Goal: Task Accomplishment & Management: Complete application form

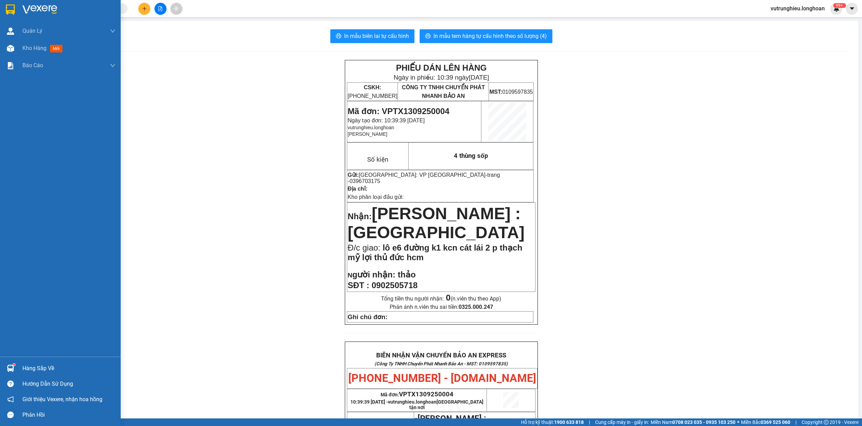
click at [10, 7] on img at bounding box center [10, 9] width 9 height 10
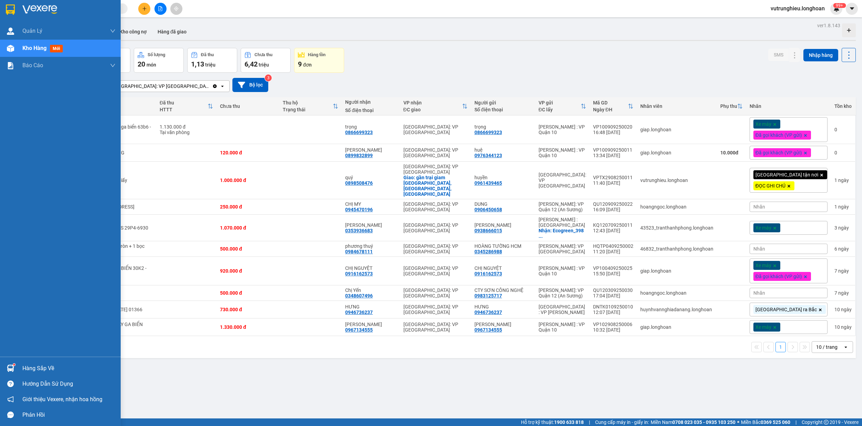
click at [8, 3] on div at bounding box center [60, 11] width 121 height 22
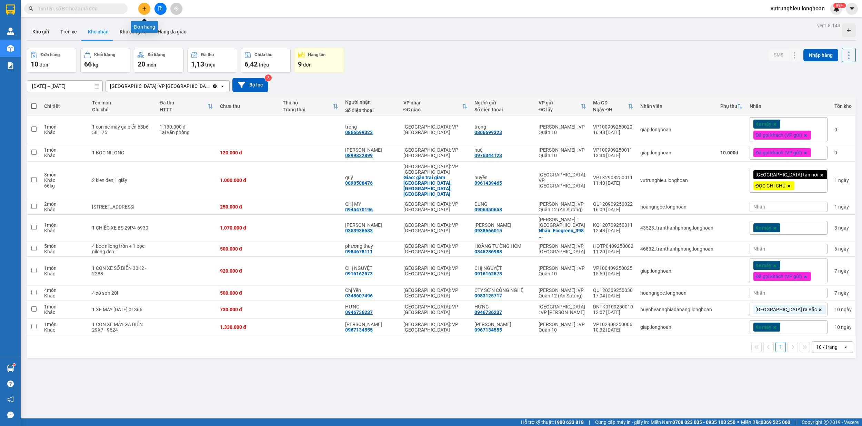
click at [144, 9] on icon "plus" at bounding box center [144, 8] width 4 height 0
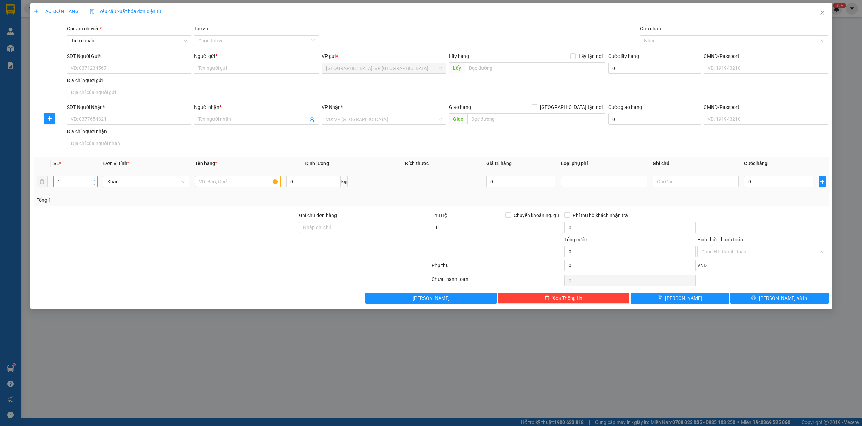
type input "2"
click at [92, 179] on span "up" at bounding box center [94, 180] width 4 height 4
click at [216, 183] on input "text" at bounding box center [238, 181] width 86 height 11
type input "2 kien giấy trắng"
click at [135, 67] on input "SĐT Người Gửi *" at bounding box center [129, 68] width 124 height 11
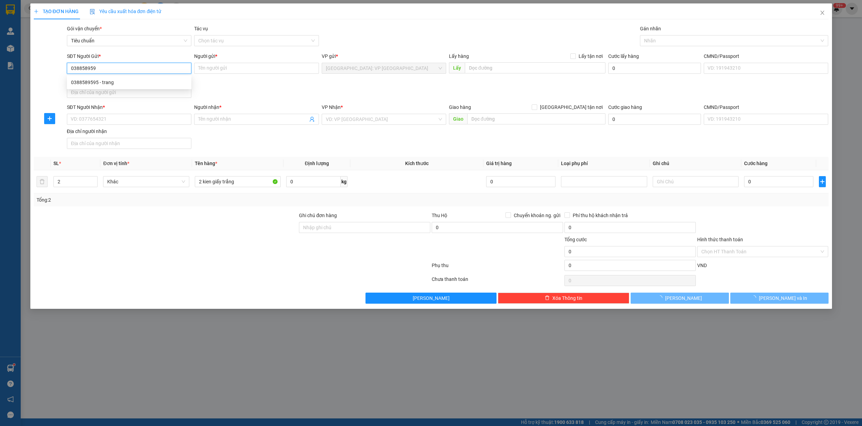
type input "0388589595"
click at [125, 83] on div "0388589595 - trang" at bounding box center [129, 83] width 116 height 8
type input "trang"
type input "0388589595"
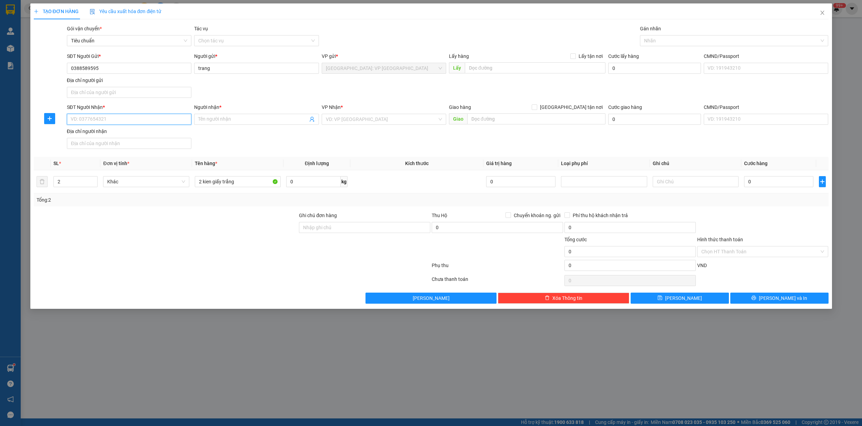
click at [119, 118] on input "SĐT Người Nhận *" at bounding box center [129, 119] width 124 height 11
type input "0919740079"
click at [214, 120] on input "Người nhận *" at bounding box center [252, 119] width 109 height 8
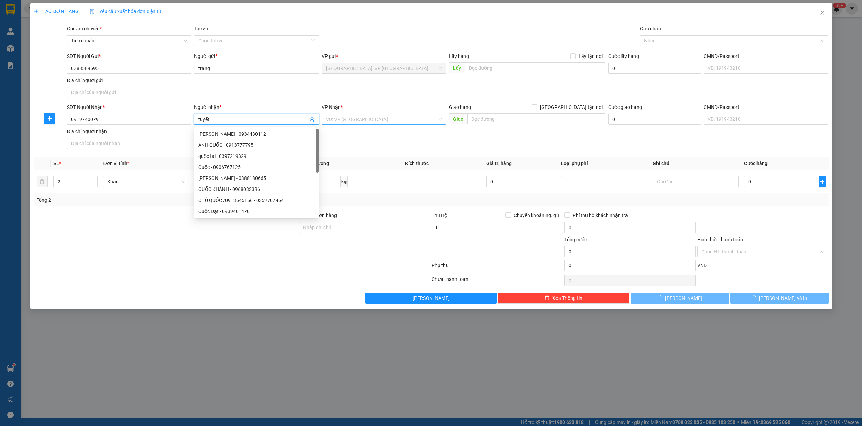
type input "tuyết"
click at [376, 122] on input "search" at bounding box center [381, 119] width 111 height 10
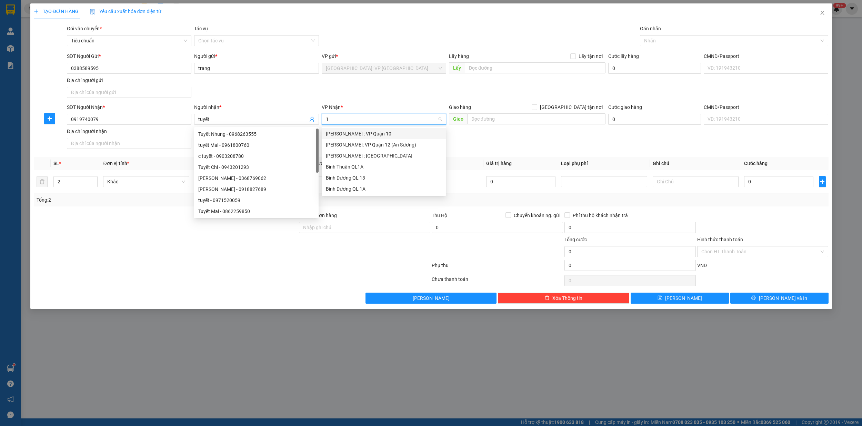
type input "12"
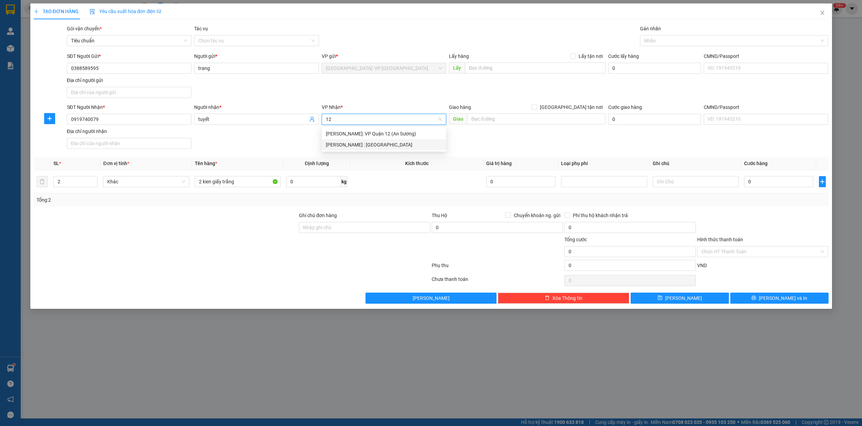
click at [373, 145] on div "[PERSON_NAME] : [GEOGRAPHIC_DATA]" at bounding box center [384, 145] width 116 height 8
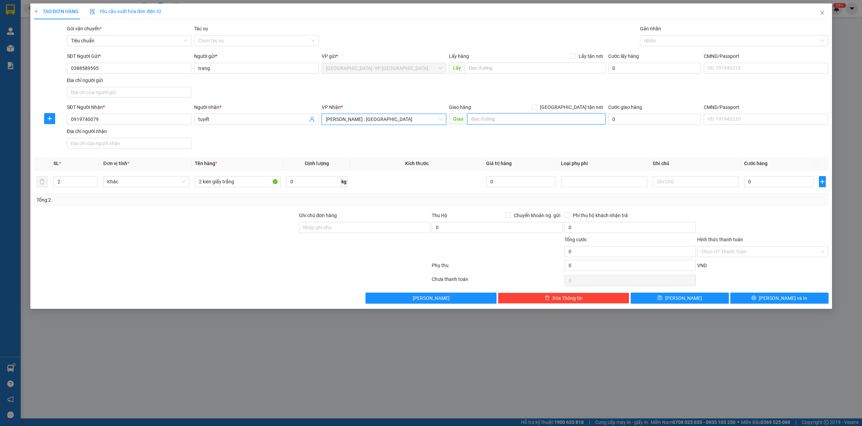
click at [484, 123] on input "text" at bounding box center [536, 118] width 138 height 11
type input "so 61/72 pham hùng,xã [GEOGRAPHIC_DATA],[GEOGRAPHIC_DATA],[GEOGRAPHIC_DATA]"
click at [536, 109] on input "[GEOGRAPHIC_DATA] tận nơi" at bounding box center [534, 106] width 5 height 5
checkbox input "true"
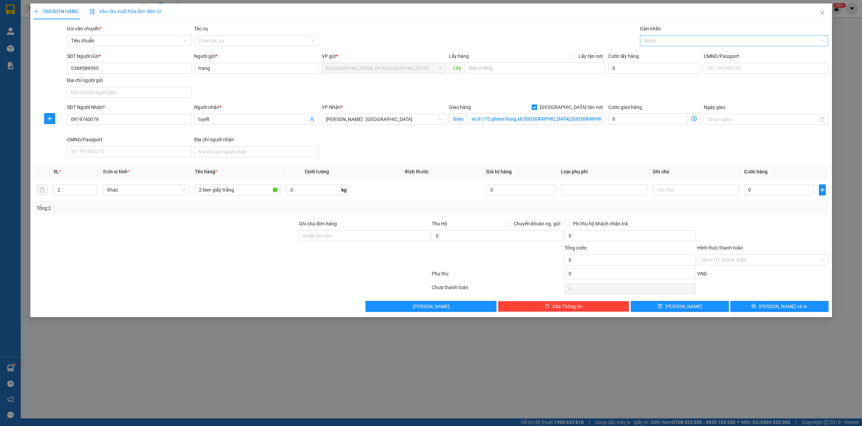
click at [657, 42] on div at bounding box center [731, 41] width 178 height 8
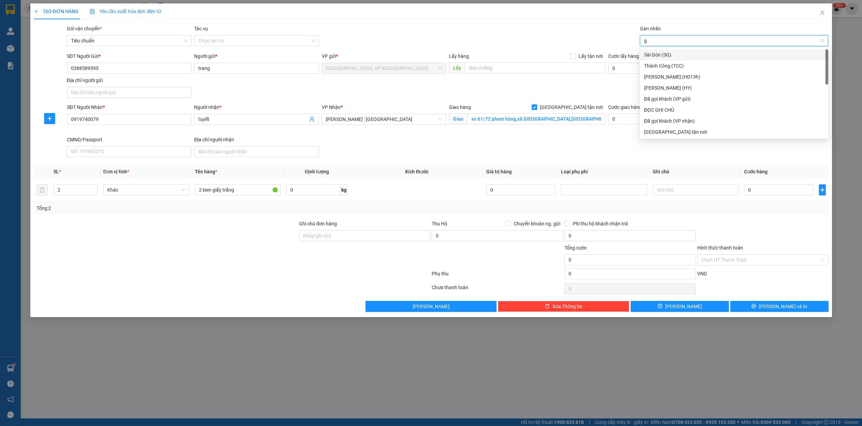
type input "gi"
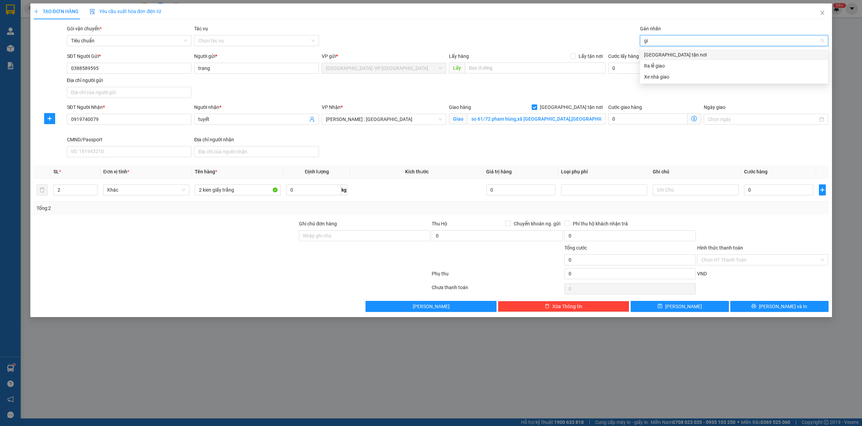
click at [657, 54] on div "[GEOGRAPHIC_DATA] tận nơi" at bounding box center [734, 55] width 180 height 8
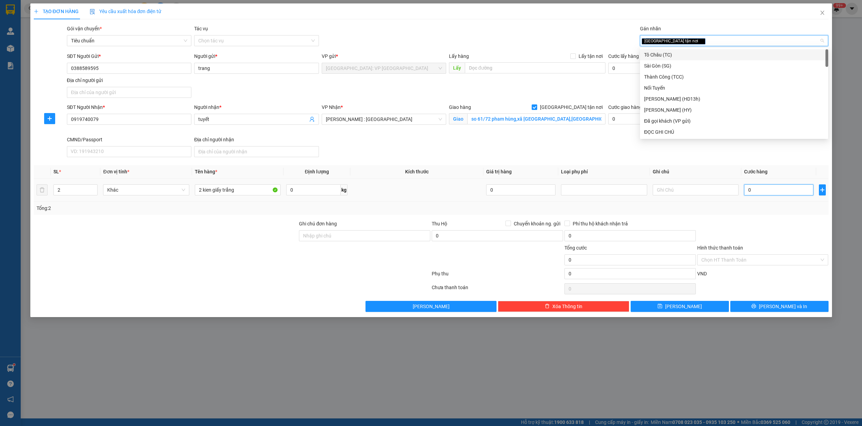
click at [781, 195] on input "0" at bounding box center [778, 189] width 69 height 11
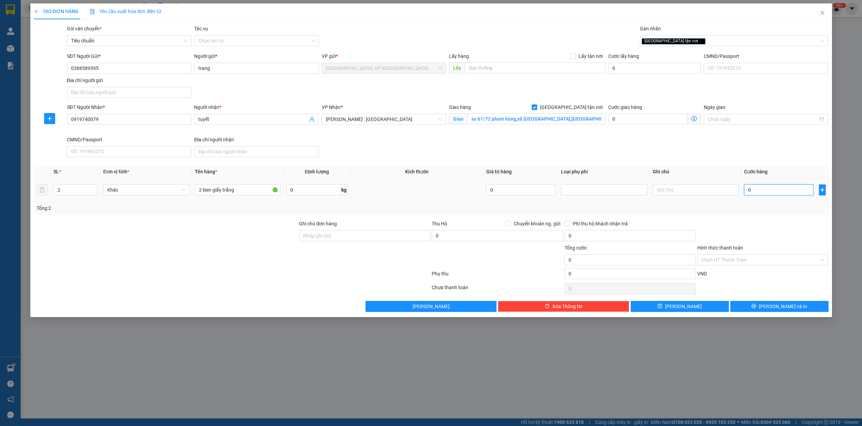
type input "3"
type input "38"
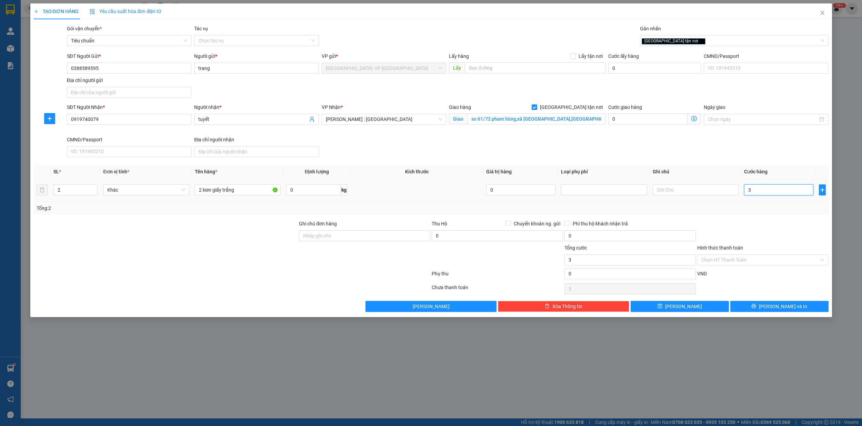
type input "38"
type input "380"
type input "3.800"
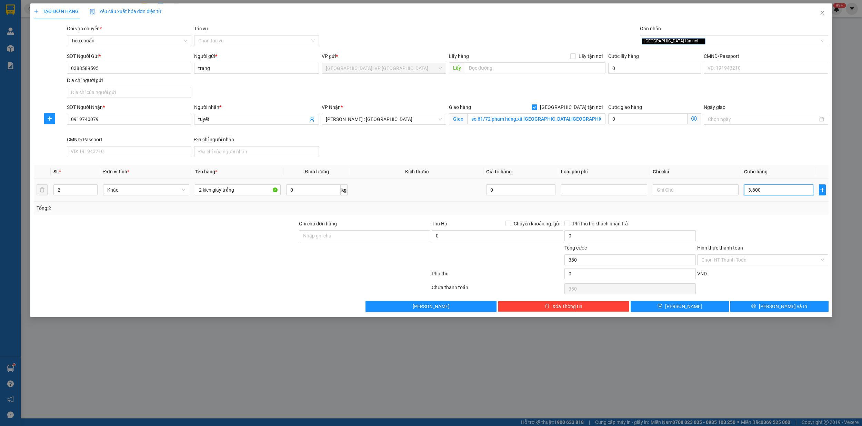
type input "3.800"
type input "38.000"
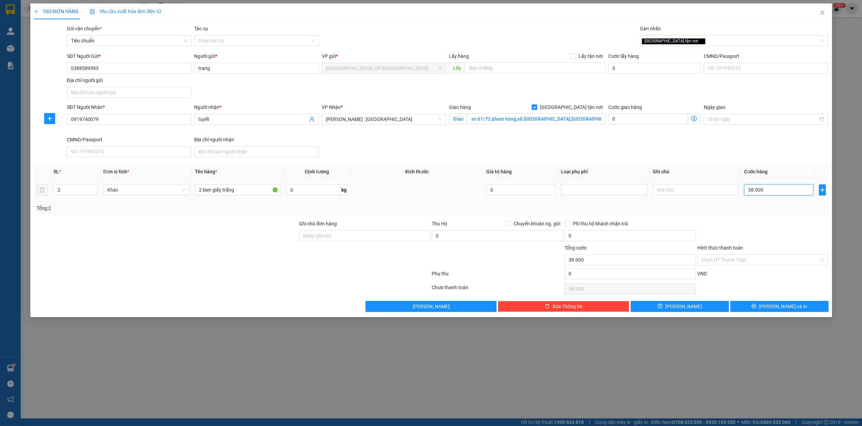
type input "380.000"
click at [757, 259] on input "Hình thức thanh toán" at bounding box center [760, 260] width 118 height 10
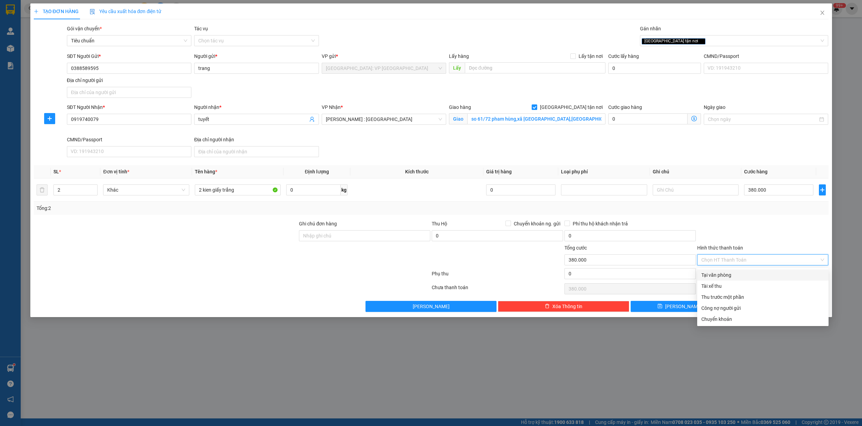
click at [732, 273] on div "Tại văn phòng" at bounding box center [762, 275] width 123 height 8
type input "0"
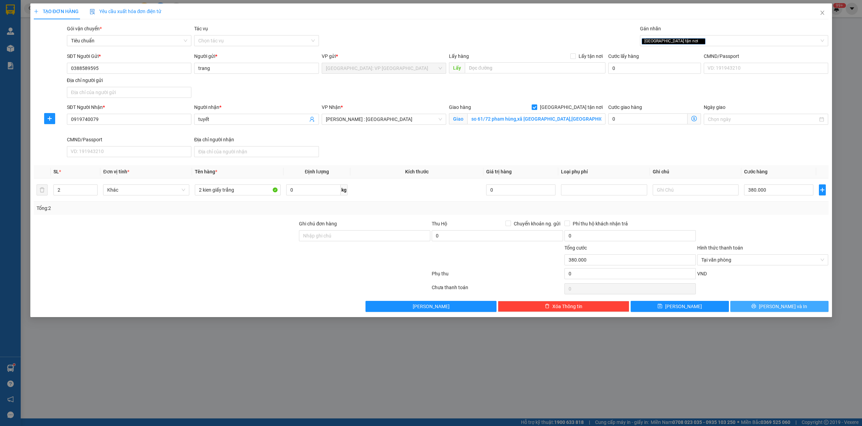
click at [788, 309] on span "[PERSON_NAME] và In" at bounding box center [783, 307] width 48 height 8
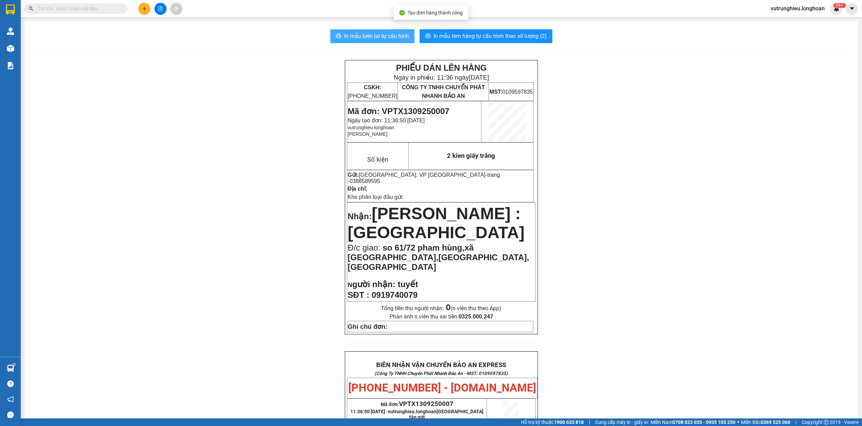
click at [356, 36] on span "In mẫu biên lai tự cấu hình" at bounding box center [376, 36] width 65 height 9
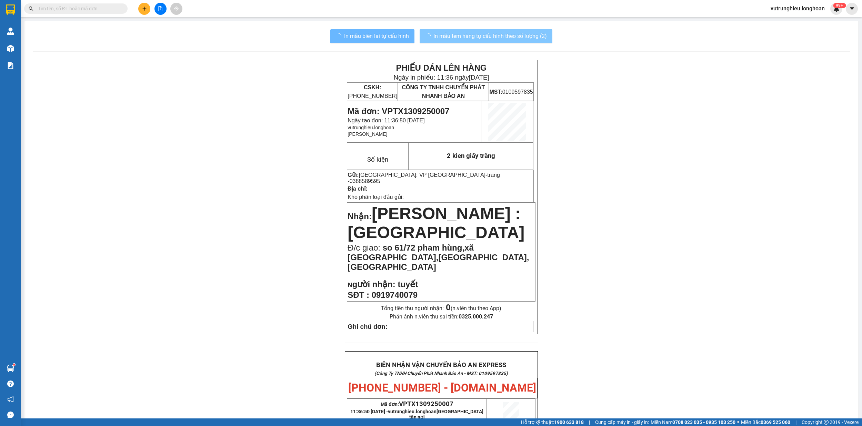
click at [493, 32] on span "In mẫu tem hàng tự cấu hình theo số lượng (2)" at bounding box center [489, 36] width 113 height 9
click at [147, 7] on button at bounding box center [144, 9] width 12 height 12
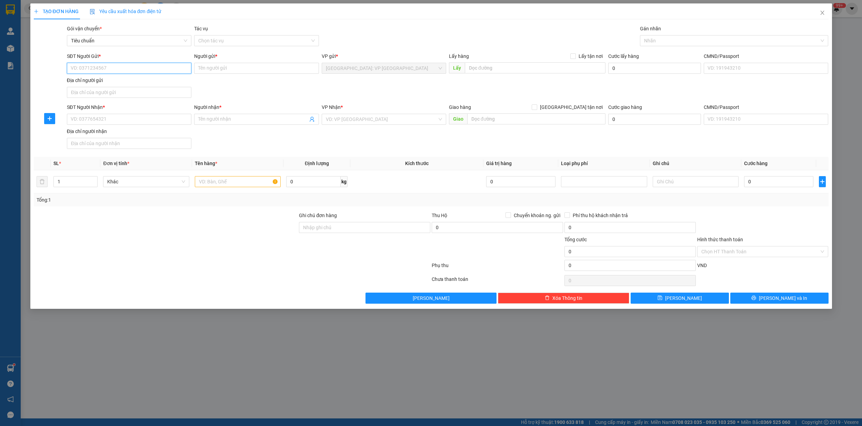
click at [113, 69] on input "SĐT Người Gửi *" at bounding box center [129, 68] width 124 height 11
type input "0979473847"
click at [103, 81] on div "0979473847 - [PERSON_NAME]" at bounding box center [129, 83] width 116 height 8
type input "thảo"
type input "0979473847"
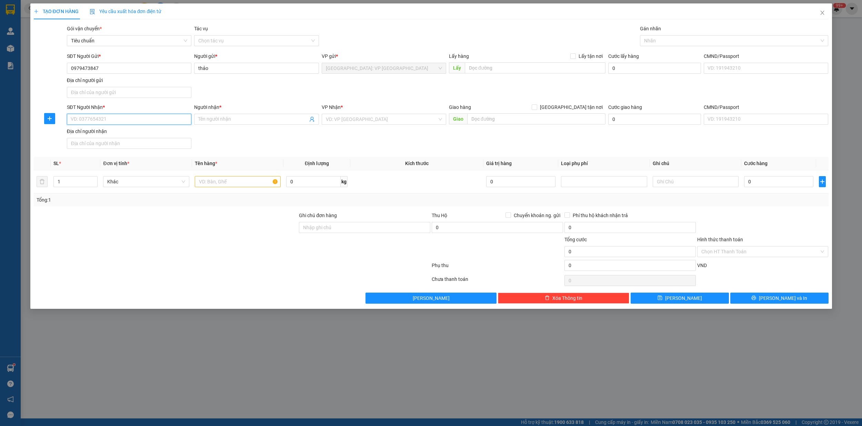
click at [101, 122] on input "SĐT Người Nhận *" at bounding box center [129, 119] width 124 height 11
click at [105, 133] on div "0785873838 - chí" at bounding box center [129, 134] width 116 height 8
type input "0785873838"
type input "chí"
checkbox input "true"
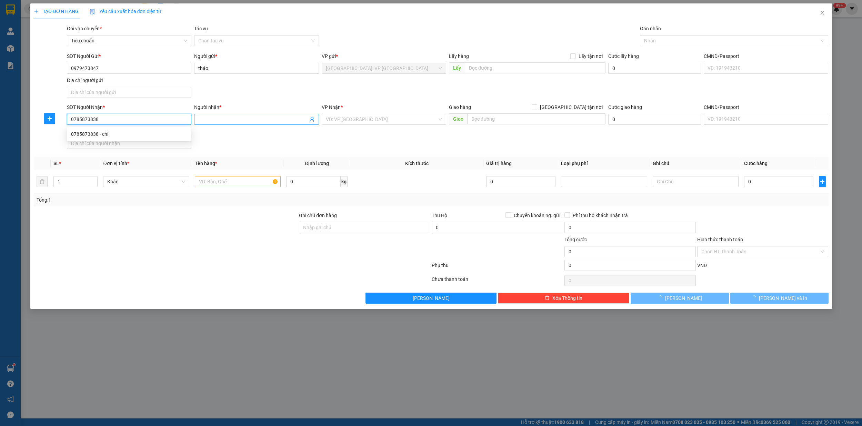
type input "595/16 lôD cách mạng tháng 8 ,p15,q10hcm"
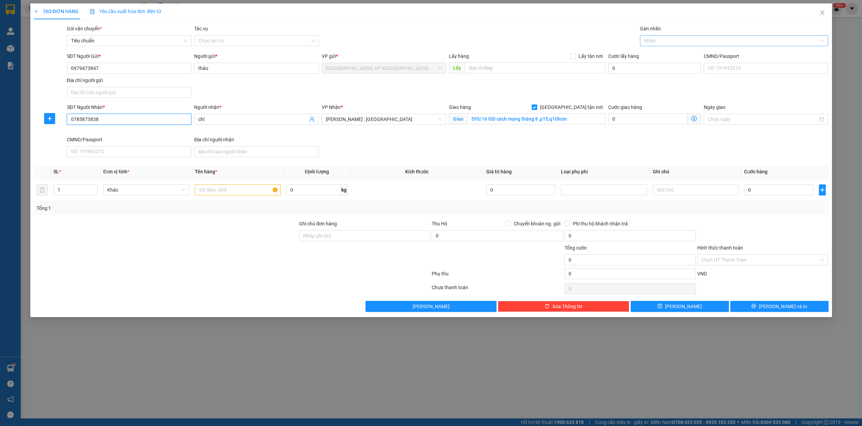
click at [658, 40] on div at bounding box center [731, 41] width 178 height 8
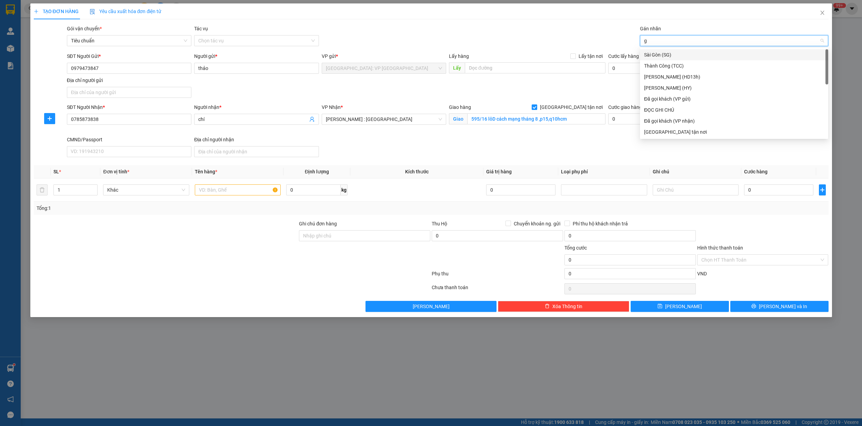
type input "gi"
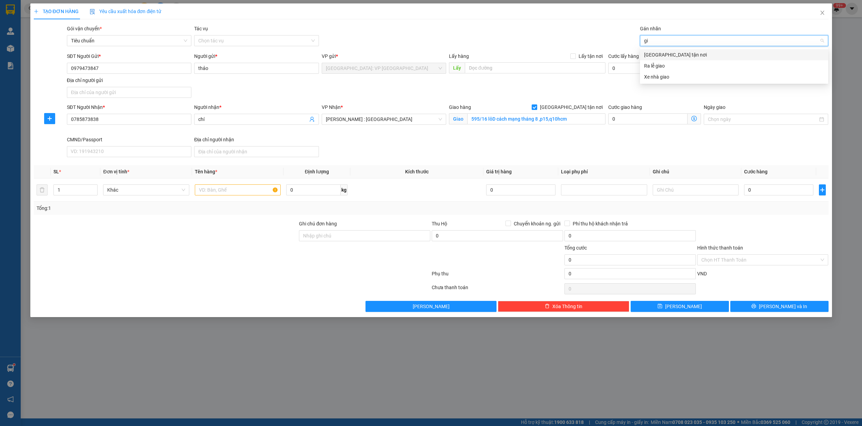
click at [669, 56] on div "[GEOGRAPHIC_DATA] tận nơi" at bounding box center [734, 55] width 180 height 8
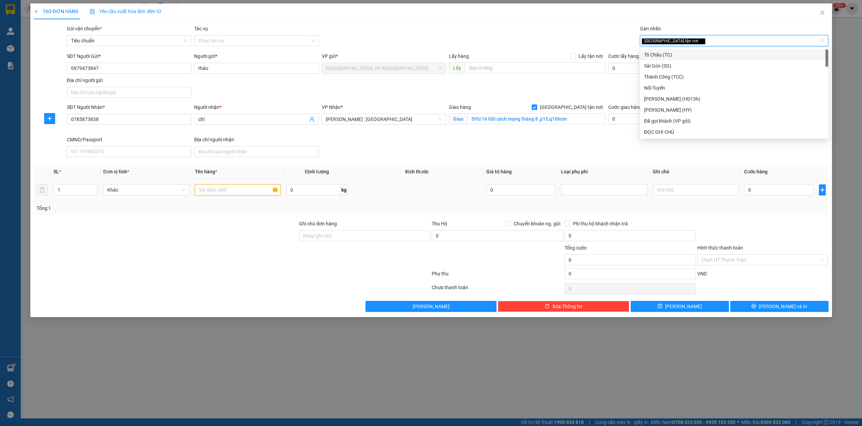
click at [209, 191] on input "text" at bounding box center [238, 189] width 86 height 11
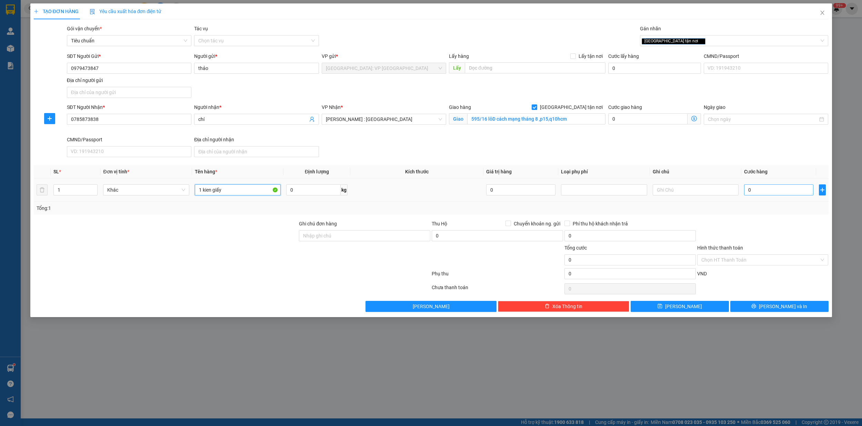
type input "1 kien giấy"
click at [758, 189] on input "0" at bounding box center [778, 189] width 69 height 11
type input "1"
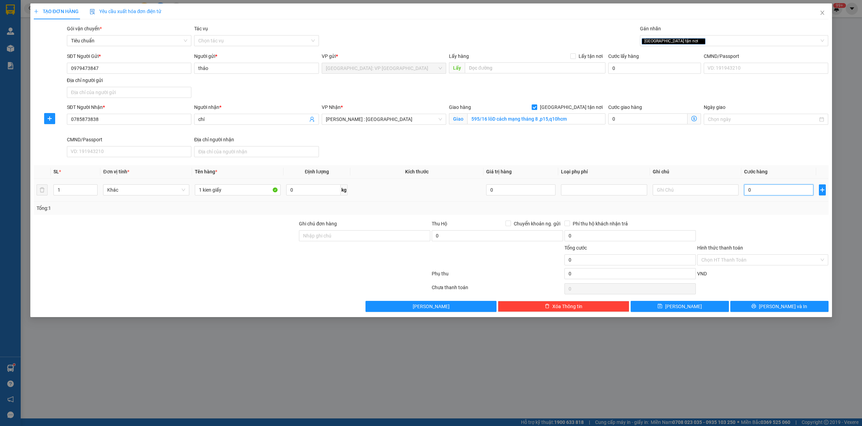
type input "1"
type input "13"
type input "130"
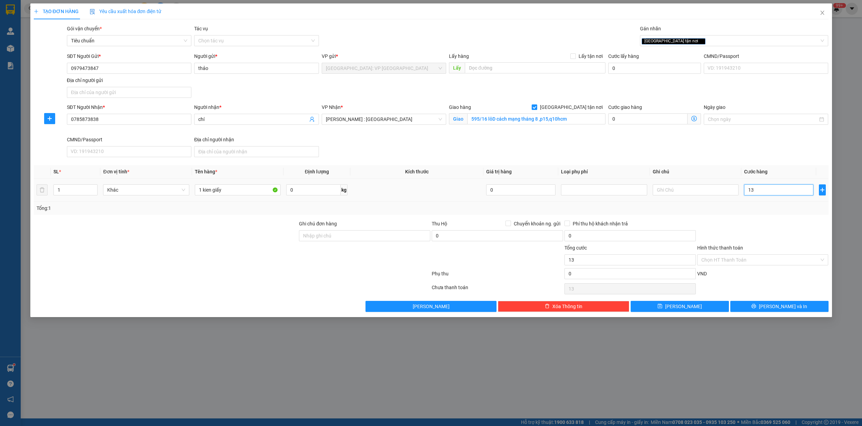
type input "130"
type input "1.300"
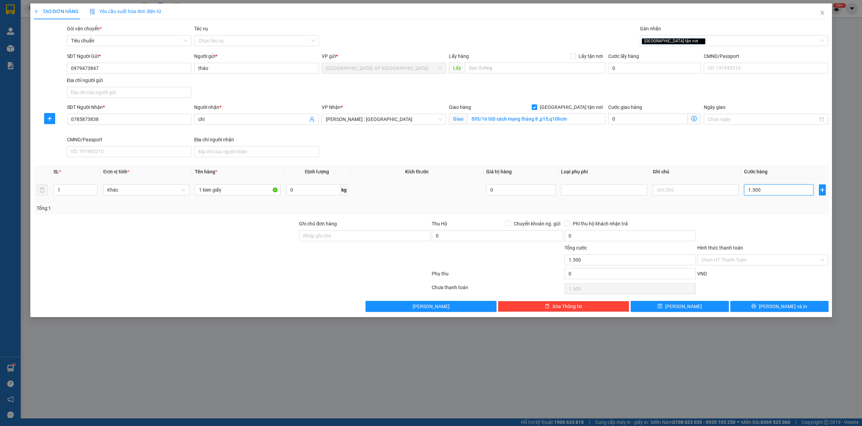
type input "13.000"
type input "130.000"
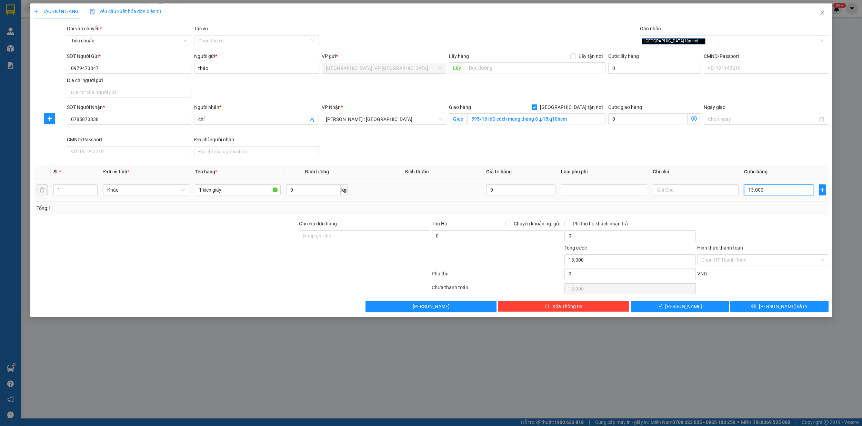
type input "130.000"
click at [778, 309] on span "[PERSON_NAME] và In" at bounding box center [783, 307] width 48 height 8
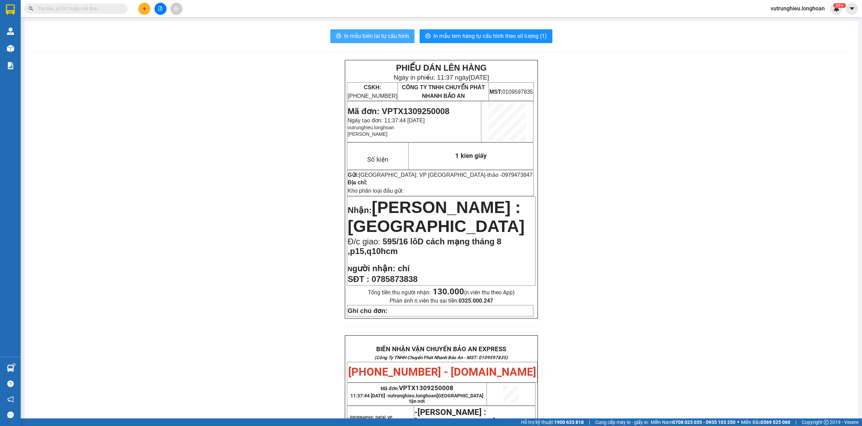
click at [374, 34] on span "In mẫu biên lai tự cấu hình" at bounding box center [376, 36] width 65 height 9
click at [491, 34] on span "In mẫu tem hàng tự cấu hình theo số lượng (1)" at bounding box center [489, 36] width 113 height 9
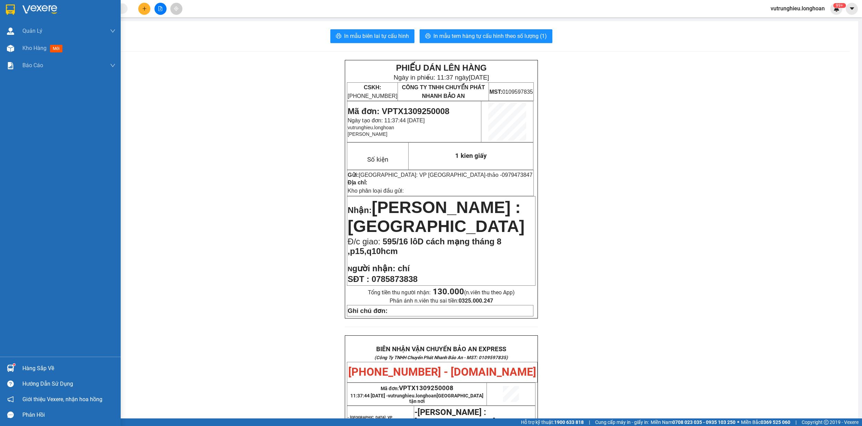
click at [6, 8] on img at bounding box center [10, 9] width 9 height 10
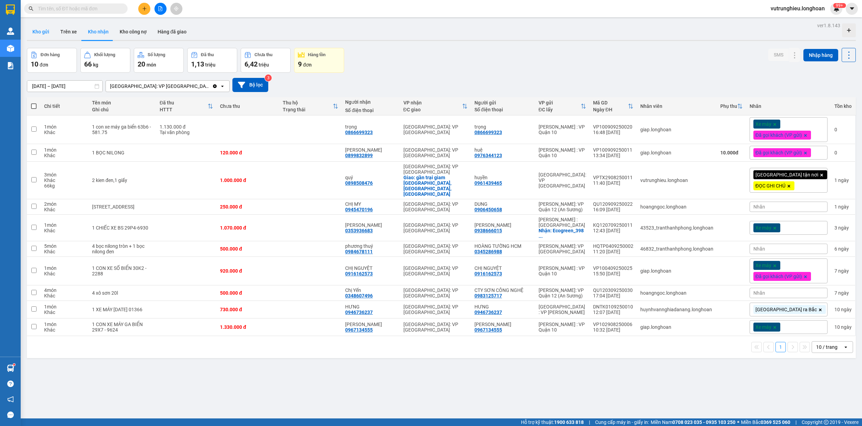
click at [37, 32] on button "Kho gửi" at bounding box center [41, 31] width 28 height 17
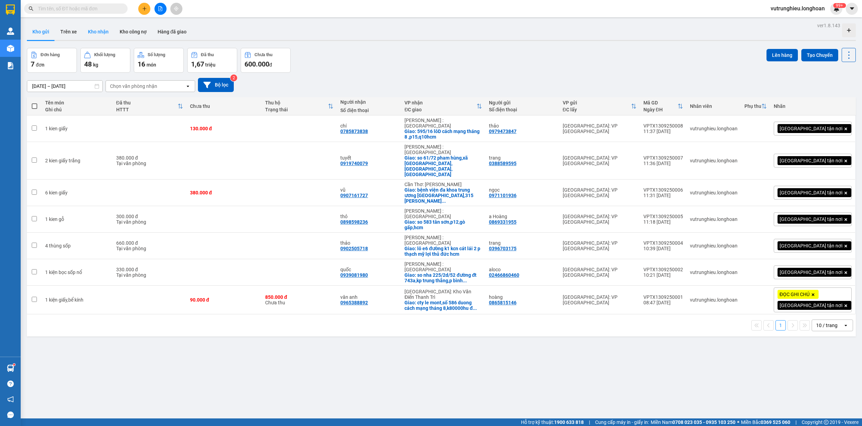
click at [101, 27] on button "Kho nhận" at bounding box center [98, 31] width 32 height 17
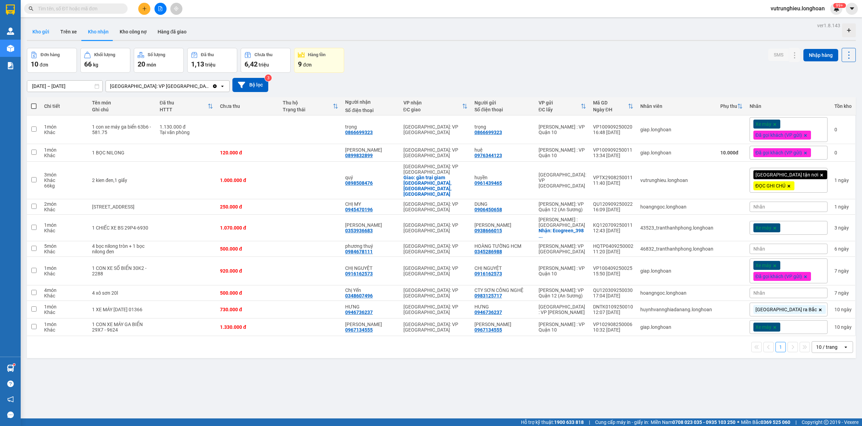
click at [42, 29] on button "Kho gửi" at bounding box center [41, 31] width 28 height 17
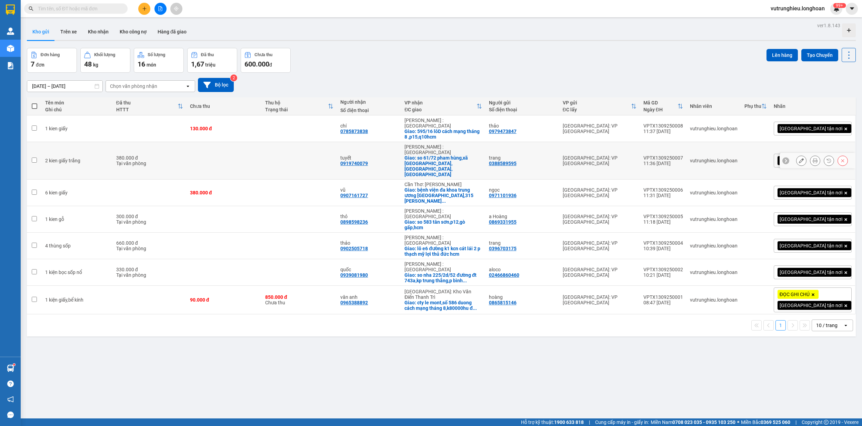
click at [683, 155] on div "VPTX1309250007" at bounding box center [663, 158] width 40 height 6
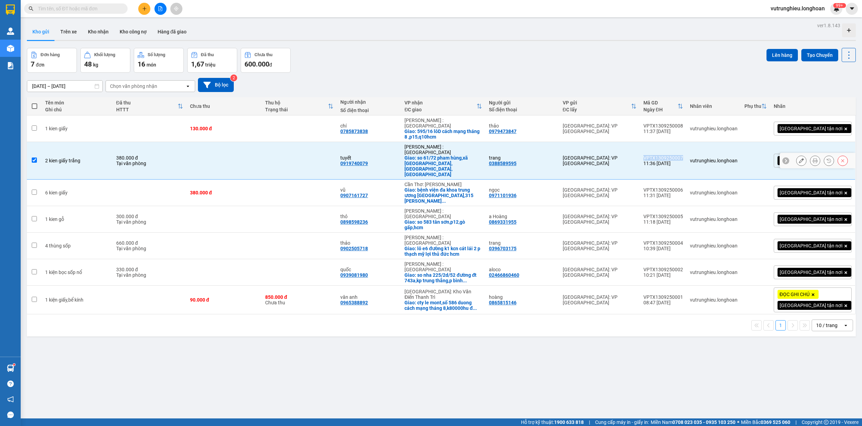
click at [683, 155] on div "VPTX1309250007" at bounding box center [663, 158] width 40 height 6
checkbox input "false"
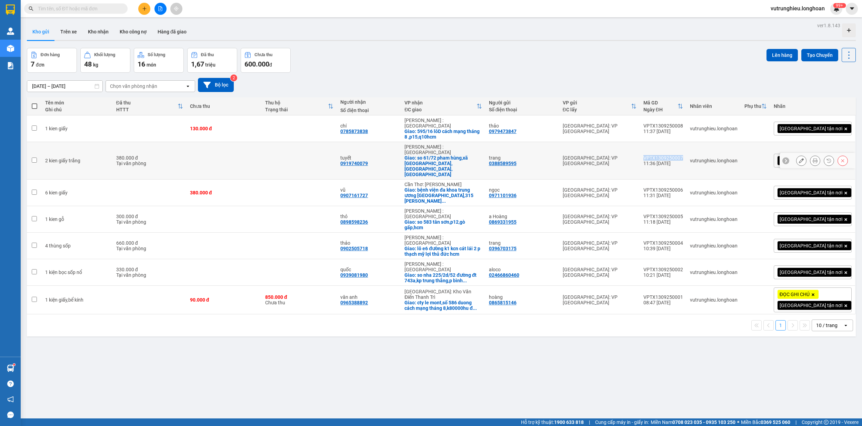
copy div "VPTX1309250007"
click at [143, 10] on icon "plus" at bounding box center [144, 8] width 5 height 5
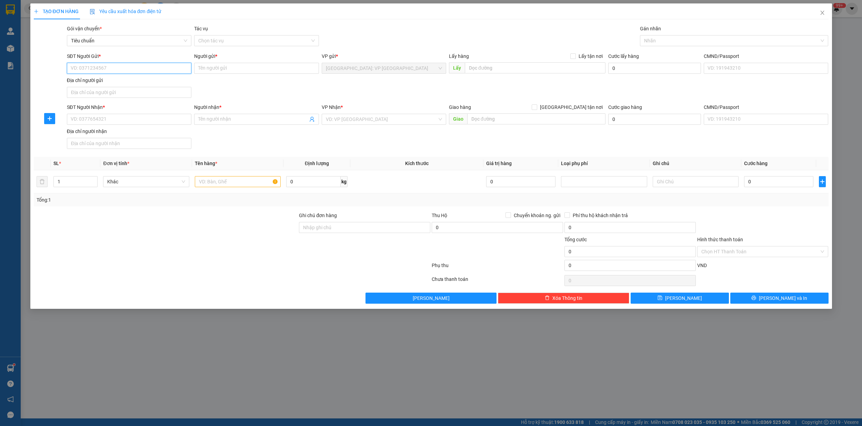
click at [119, 71] on input "SĐT Người Gửi *" at bounding box center [129, 68] width 124 height 11
type input "0966932175"
click at [228, 70] on input "Người gửi *" at bounding box center [256, 68] width 124 height 11
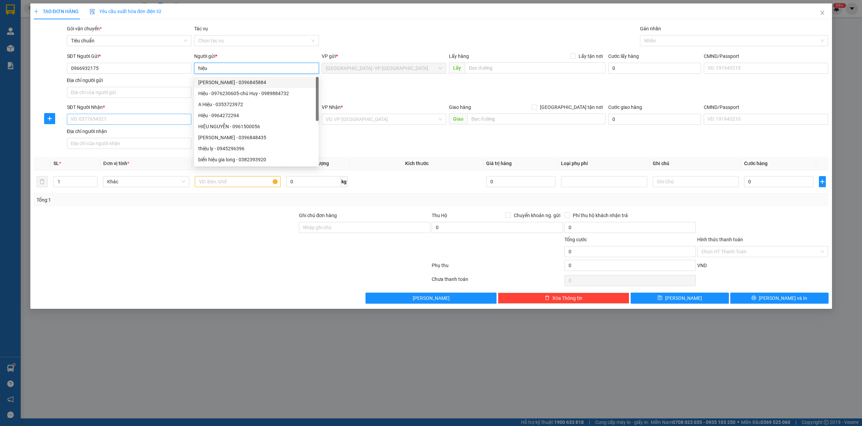
type input "hiệu"
click at [134, 123] on input "SĐT Người Nhận *" at bounding box center [129, 119] width 124 height 11
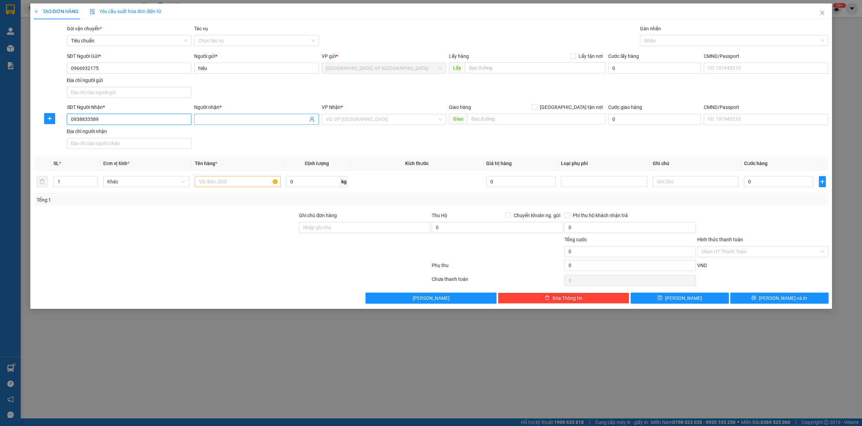
type input "0938833589"
click at [230, 120] on input "Người nhận *" at bounding box center [252, 119] width 109 height 8
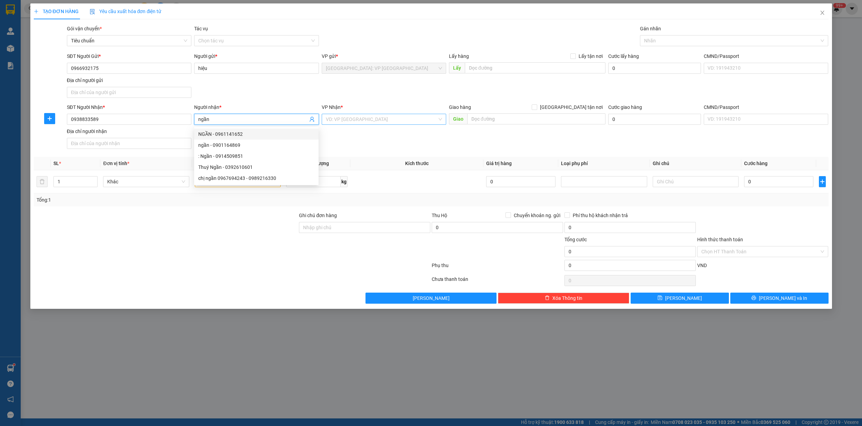
type input "ngần"
click at [373, 122] on input "search" at bounding box center [381, 119] width 111 height 10
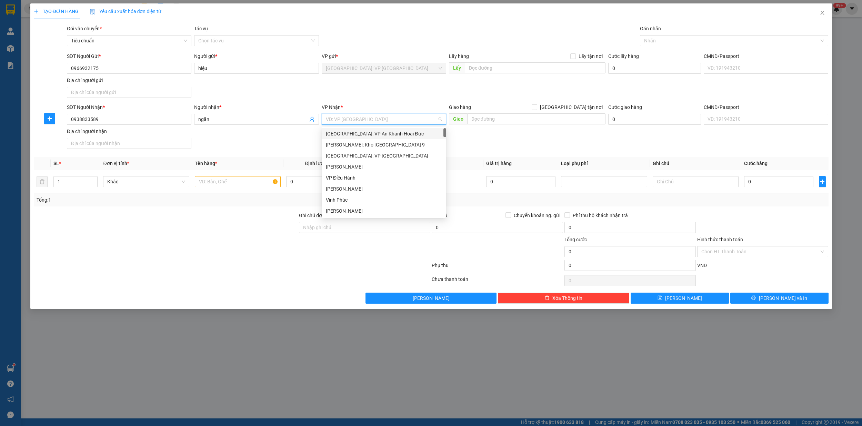
type input "d"
type input "đà"
click at [367, 134] on div "[GEOGRAPHIC_DATA] : VP [PERSON_NAME]" at bounding box center [389, 134] width 127 height 8
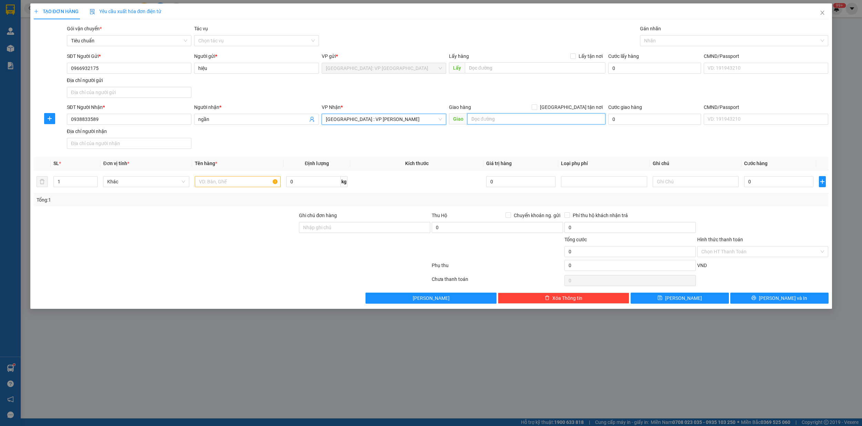
click at [494, 116] on input "text" at bounding box center [536, 118] width 138 height 11
click at [494, 121] on input "text" at bounding box center [536, 118] width 138 height 11
click at [530, 119] on input "234/22 [PERSON_NAME],[GEOGRAPHIC_DATA],mgux hành s" at bounding box center [536, 118] width 138 height 11
drag, startPoint x: 550, startPoint y: 117, endPoint x: 549, endPoint y: 122, distance: 5.7
click at [550, 118] on input "234/22 [PERSON_NAME],mỹ an,ngũ hành s" at bounding box center [536, 118] width 138 height 11
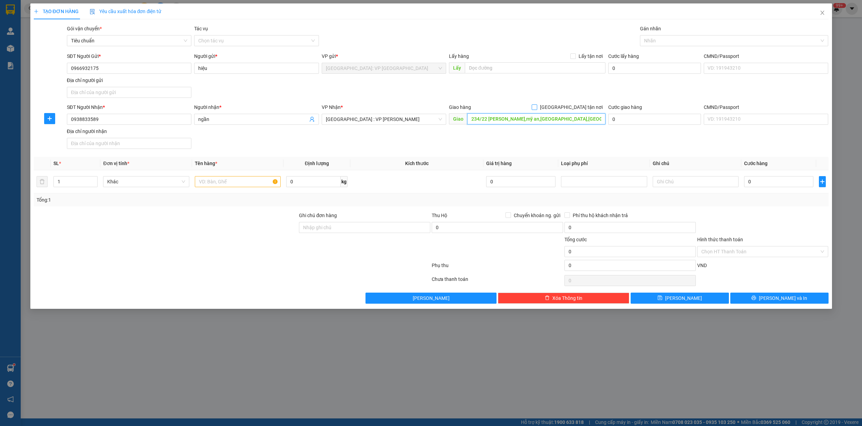
type input "234/22 [PERSON_NAME],mỹ an,[GEOGRAPHIC_DATA],[GEOGRAPHIC_DATA]"
click at [536, 108] on input "[GEOGRAPHIC_DATA] tận nơi" at bounding box center [534, 106] width 5 height 5
checkbox input "true"
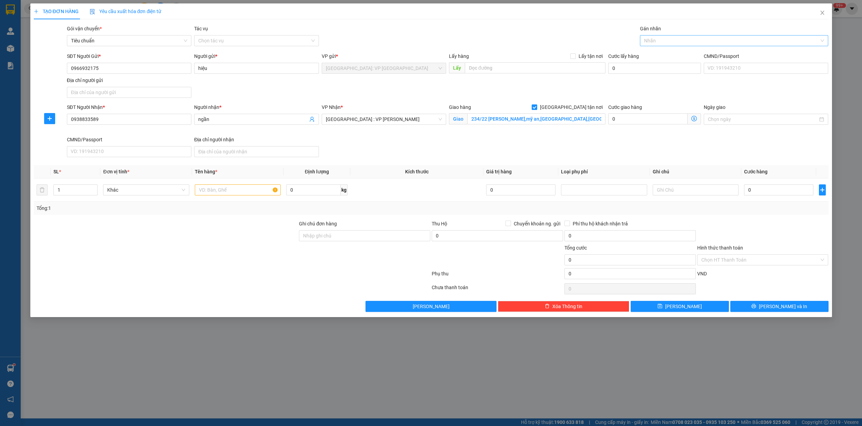
click at [663, 42] on div at bounding box center [731, 41] width 178 height 8
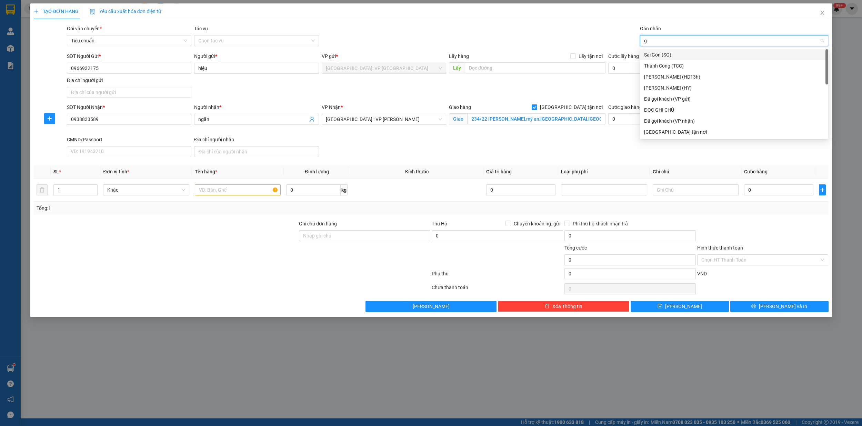
type input "gi"
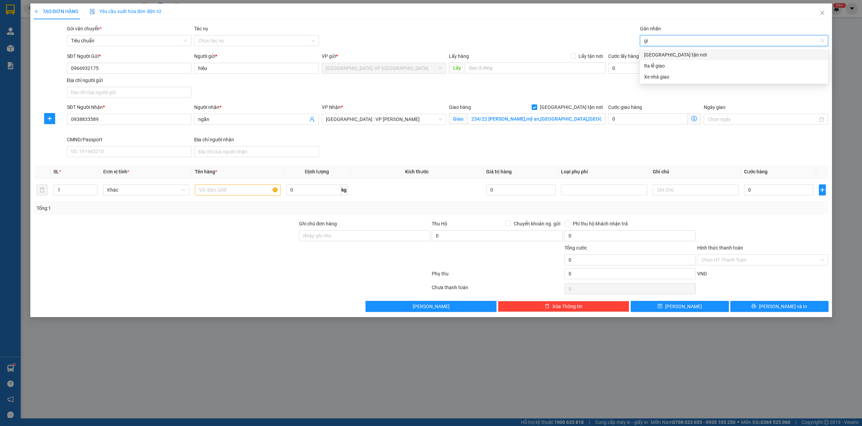
click at [660, 57] on div "[GEOGRAPHIC_DATA] tận nơi" at bounding box center [734, 55] width 180 height 8
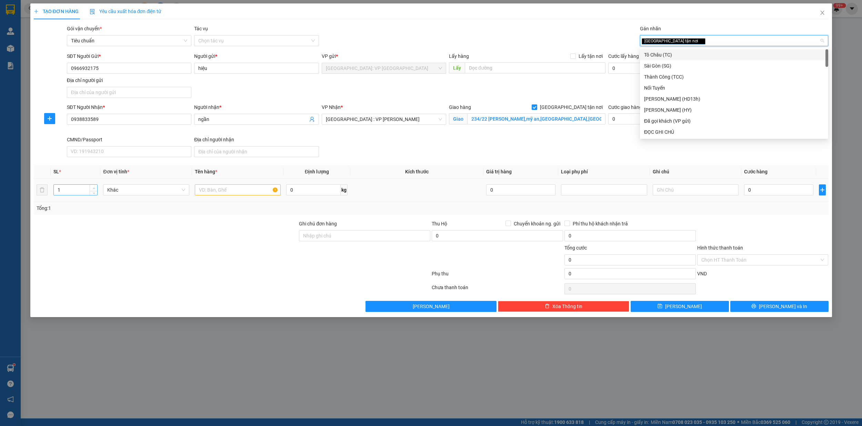
click at [94, 188] on icon "up" at bounding box center [94, 188] width 2 height 2
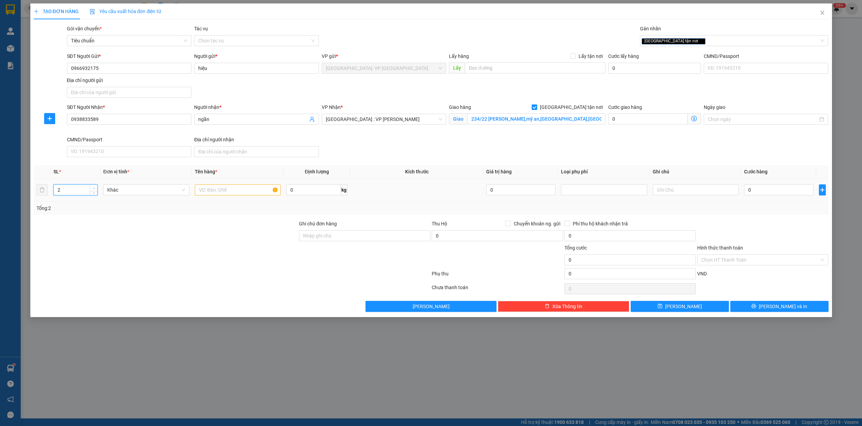
type input "3"
click at [94, 188] on icon "up" at bounding box center [94, 188] width 2 height 2
click at [211, 194] on input "text" at bounding box center [238, 189] width 86 height 11
type input "3 kien giấy"
click at [768, 195] on input "0" at bounding box center [778, 189] width 69 height 11
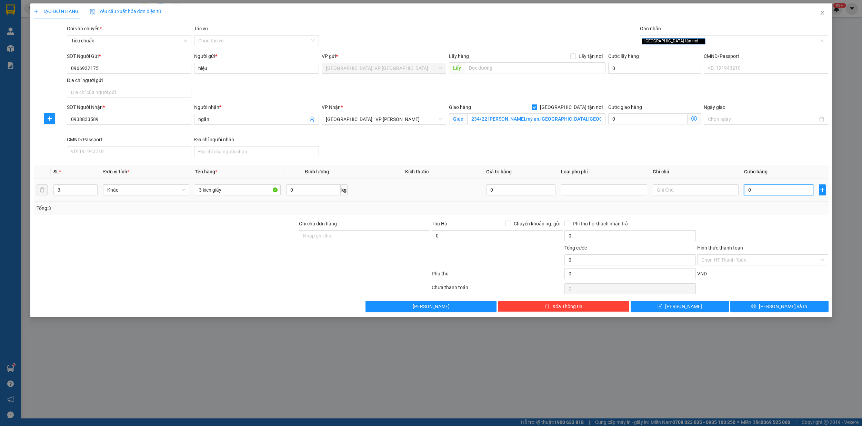
type input "2"
type input "29"
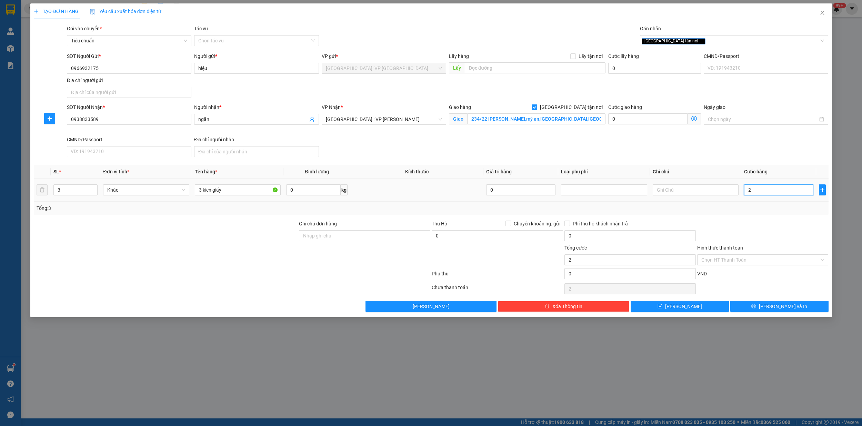
type input "29"
type input "290"
type input "2.900"
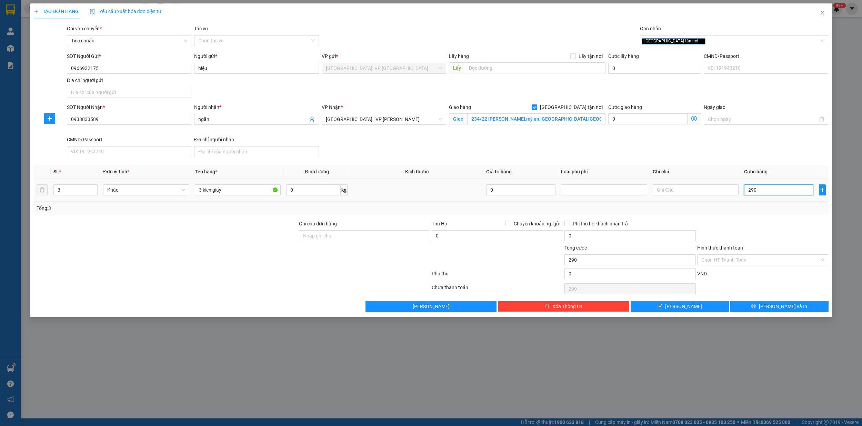
type input "2.900"
type input "29.000"
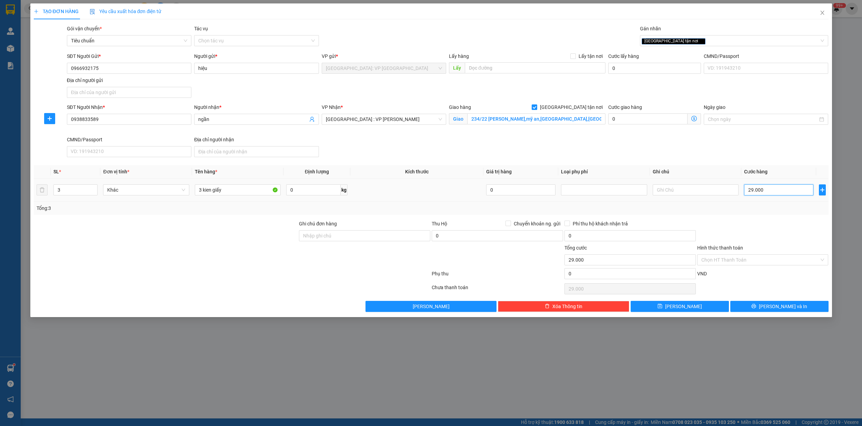
type input "290.000"
click at [785, 310] on span "[PERSON_NAME] và In" at bounding box center [783, 307] width 48 height 8
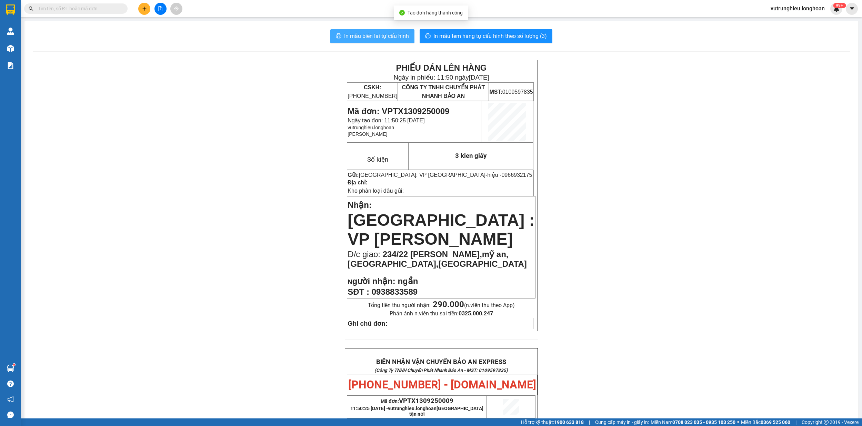
click at [352, 33] on span "In mẫu biên lai tự cấu hình" at bounding box center [376, 36] width 65 height 9
click at [489, 38] on span "In mẫu tem hàng tự cấu hình theo số lượng (3)" at bounding box center [489, 36] width 113 height 9
click at [418, 111] on span "Mã đơn: VPTX1309250009" at bounding box center [399, 111] width 102 height 9
click at [417, 111] on span "Mã đơn: VPTX1309250009" at bounding box center [399, 111] width 102 height 9
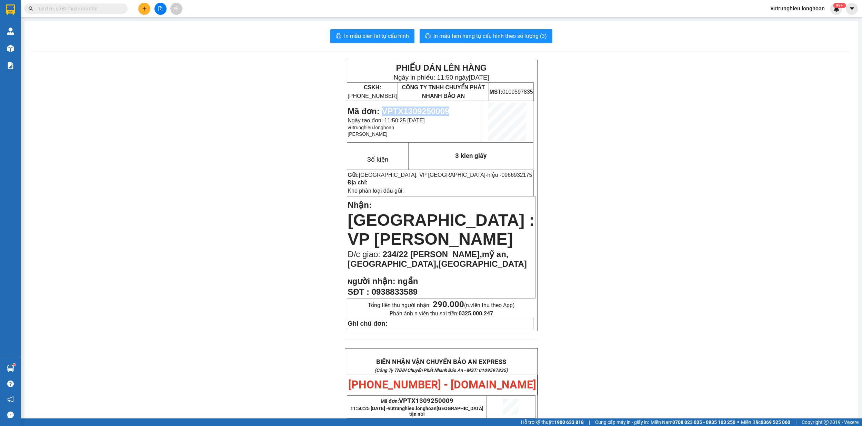
click at [417, 111] on span "Mã đơn: VPTX1309250009" at bounding box center [399, 111] width 102 height 9
copy span "VPTX1309250009"
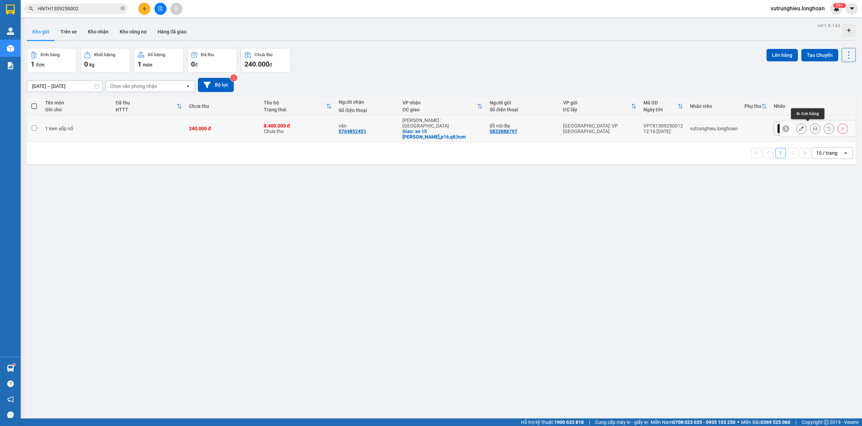
click at [813, 126] on icon at bounding box center [815, 128] width 5 height 5
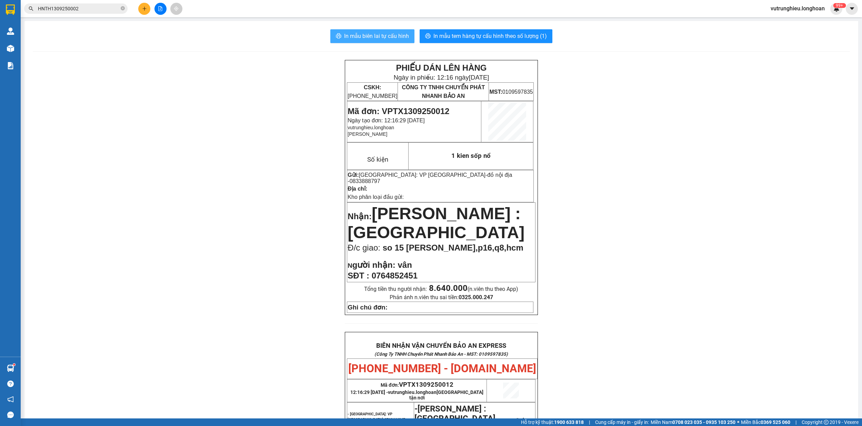
click at [364, 37] on span "In mẫu biên lai tự cấu hình" at bounding box center [376, 36] width 65 height 9
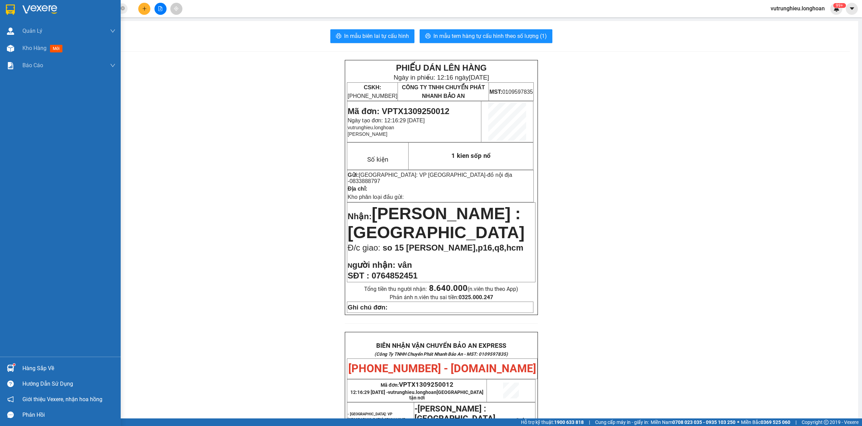
click at [10, 11] on img at bounding box center [10, 9] width 9 height 10
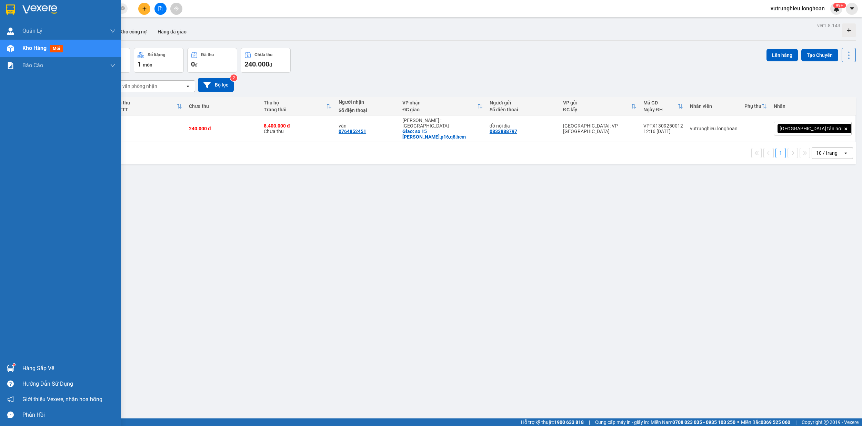
click at [3, 6] on div at bounding box center [60, 11] width 121 height 22
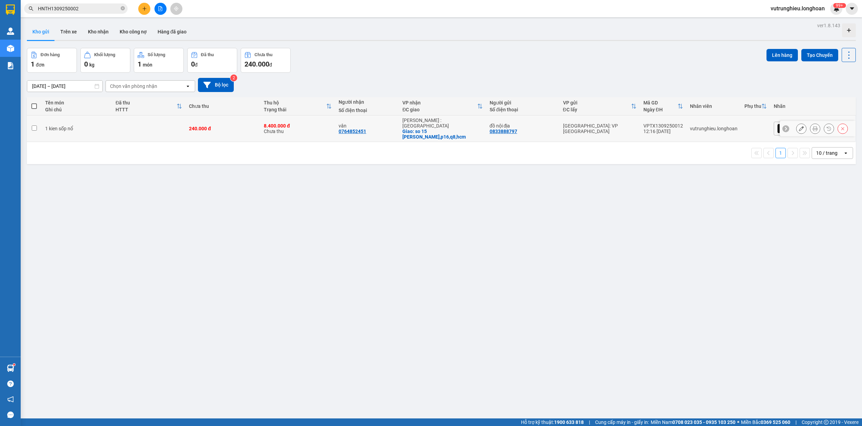
click at [683, 123] on div "VPTX1309250012" at bounding box center [663, 126] width 40 height 6
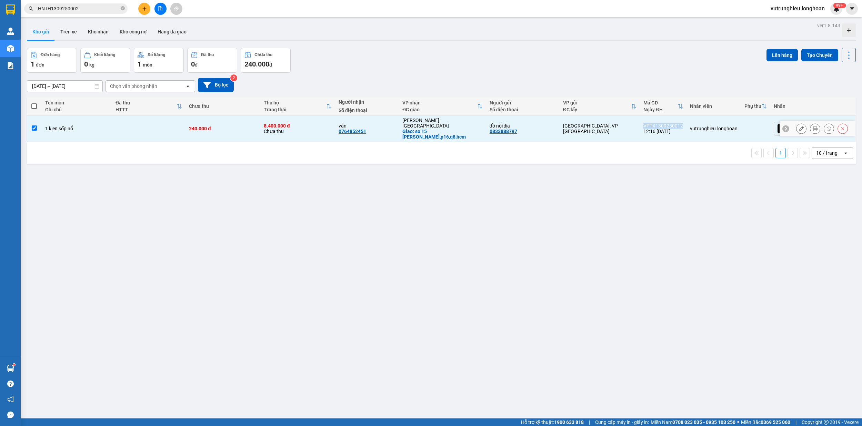
click at [683, 123] on div "VPTX1309250012" at bounding box center [663, 126] width 40 height 6
checkbox input "false"
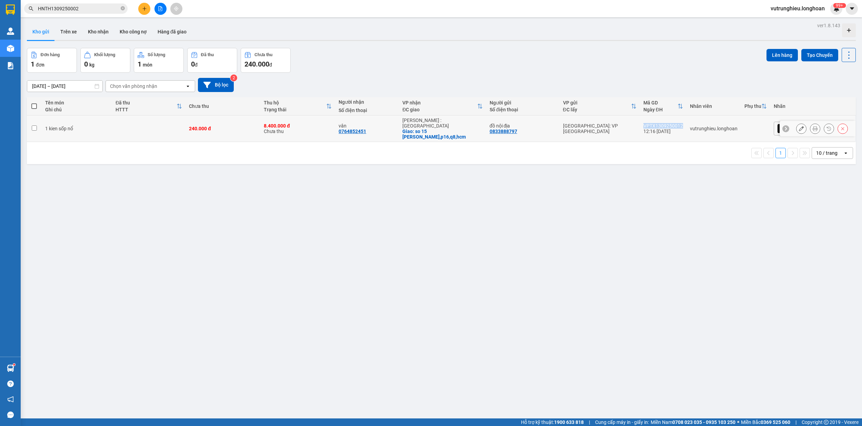
copy div "VPTX1309250012"
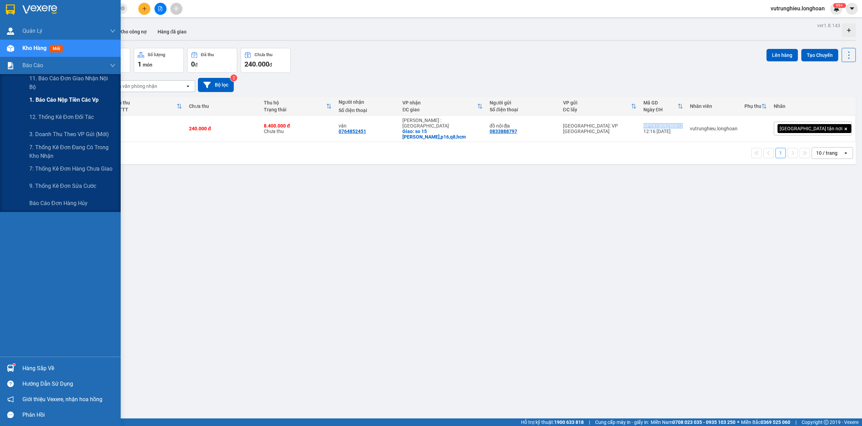
click at [77, 95] on div "1. Báo cáo nộp tiền các vp" at bounding box center [72, 99] width 86 height 17
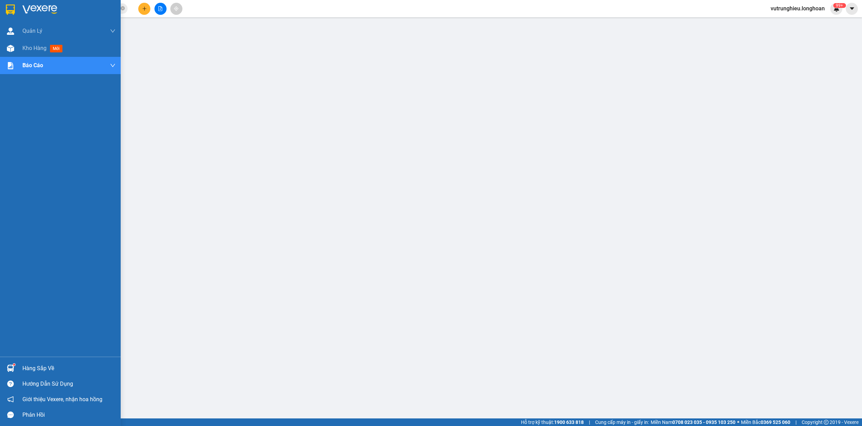
click at [10, 7] on img at bounding box center [10, 9] width 9 height 10
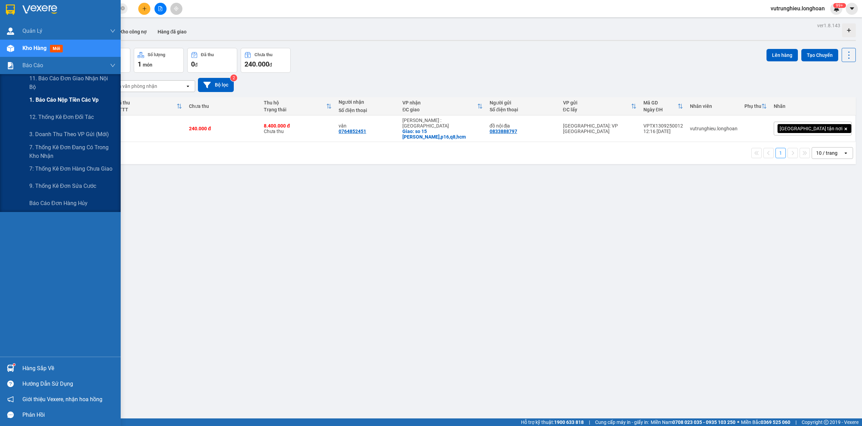
click at [62, 97] on span "1. Báo cáo nộp tiền các vp" at bounding box center [63, 99] width 69 height 9
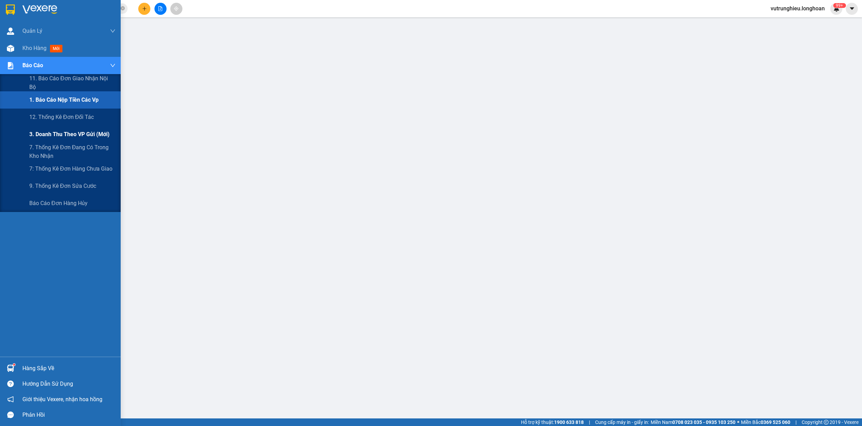
drag, startPoint x: 74, startPoint y: 130, endPoint x: 91, endPoint y: 138, distance: 19.1
click at [74, 131] on span "3. Doanh Thu theo VP Gửi (mới)" at bounding box center [69, 134] width 80 height 9
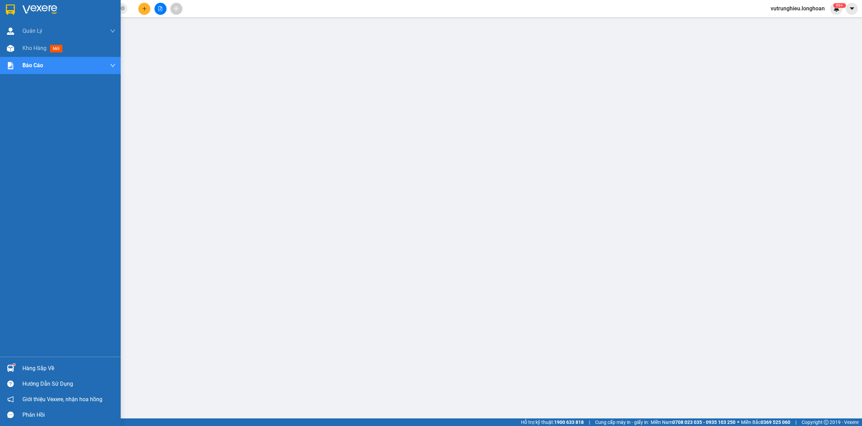
click at [11, 10] on img at bounding box center [10, 9] width 9 height 10
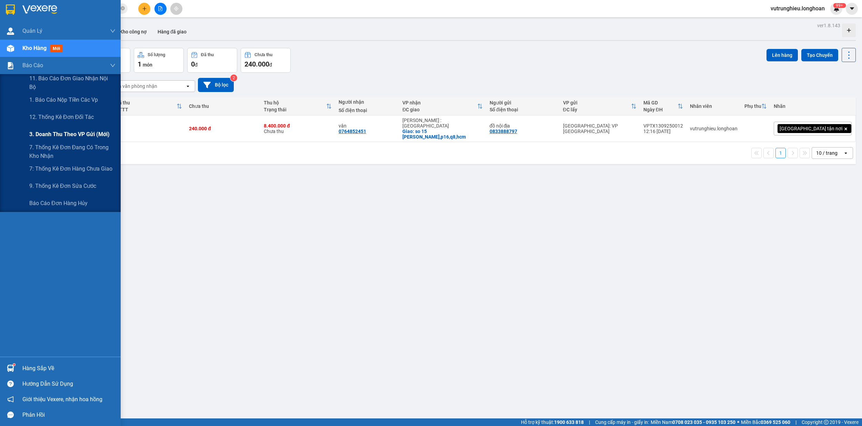
click at [60, 134] on span "3. Doanh Thu theo VP Gửi (mới)" at bounding box center [69, 134] width 80 height 9
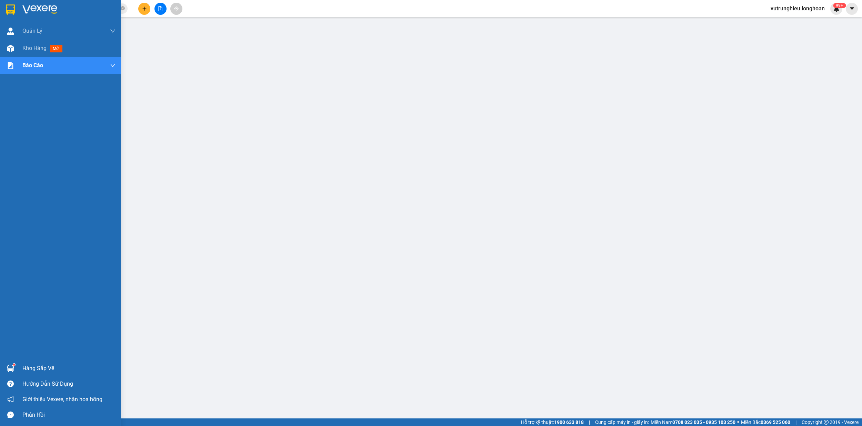
click at [10, 5] on img at bounding box center [10, 9] width 9 height 10
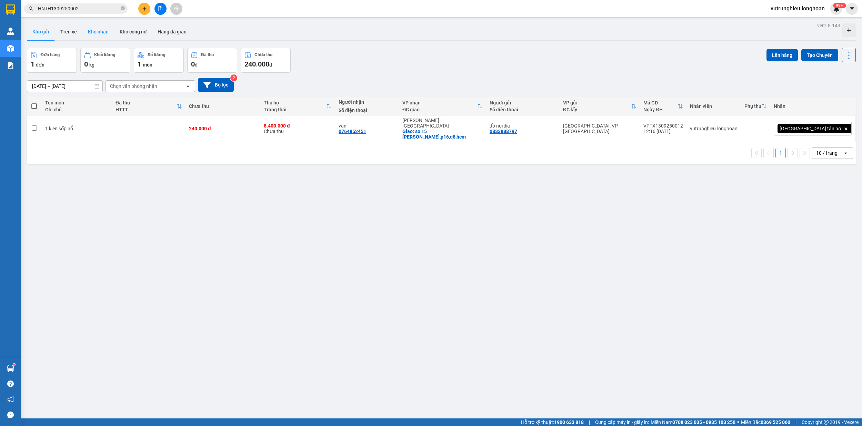
click at [101, 32] on button "Kho nhận" at bounding box center [98, 31] width 32 height 17
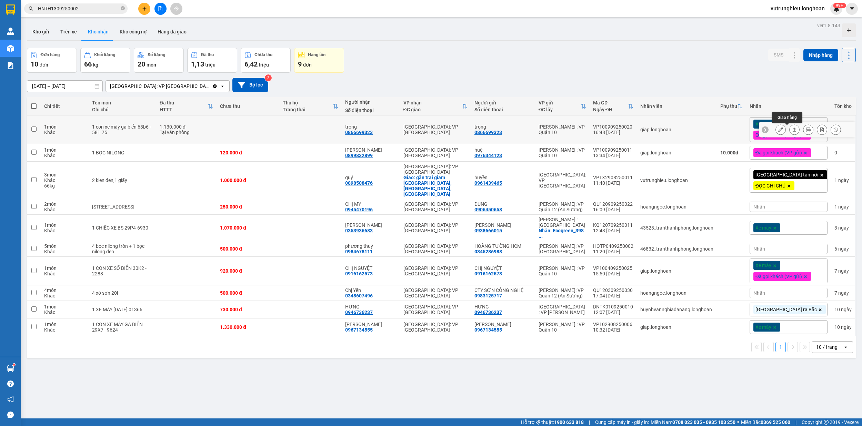
click at [793, 130] on icon at bounding box center [795, 130] width 4 height 4
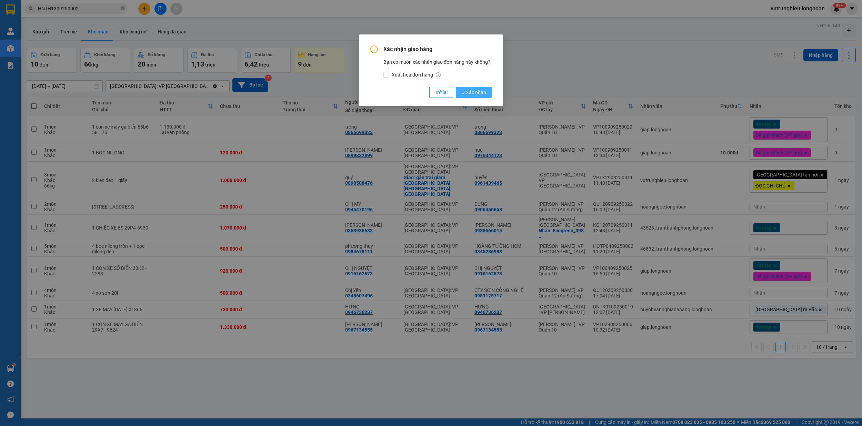
click at [474, 95] on span "Xác nhận" at bounding box center [473, 93] width 25 height 8
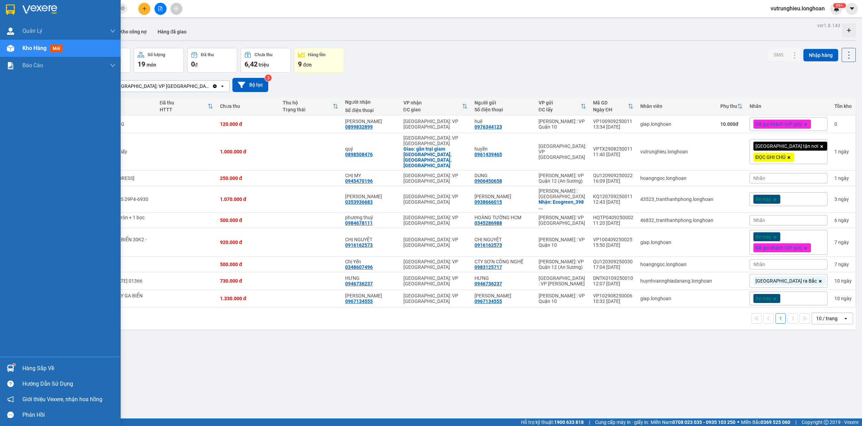
click at [8, 5] on img at bounding box center [10, 9] width 9 height 10
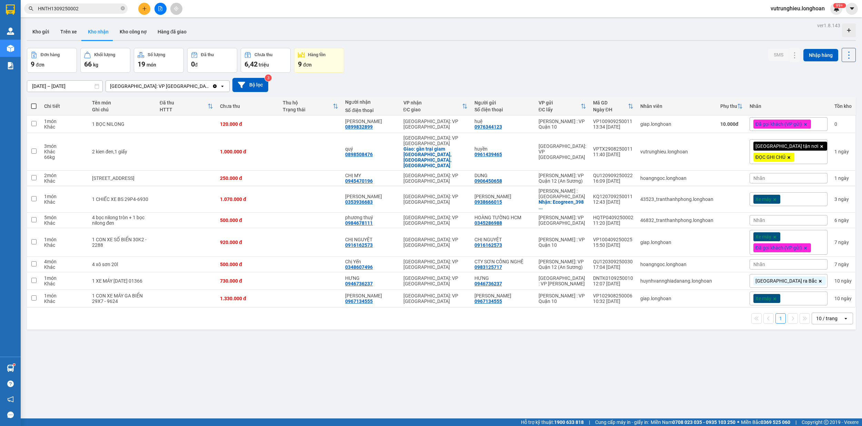
click at [97, 12] on span "HNTH1309250002" at bounding box center [75, 8] width 103 height 10
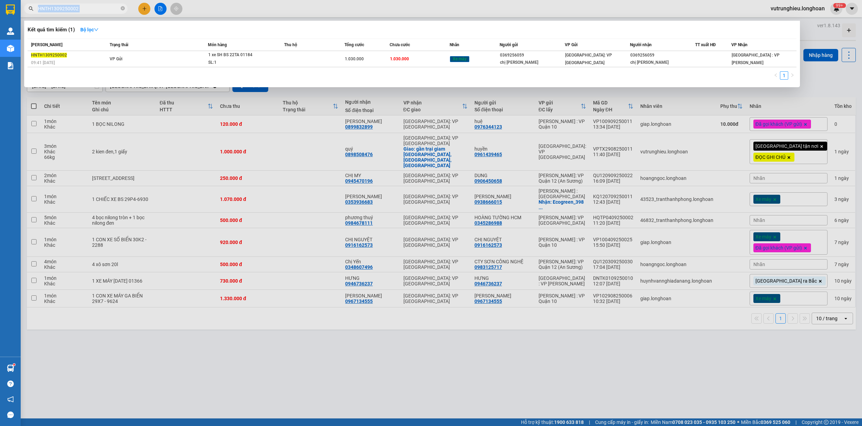
click at [97, 12] on span "HNTH1309250002" at bounding box center [75, 8] width 103 height 10
click at [98, 14] on div at bounding box center [431, 213] width 862 height 426
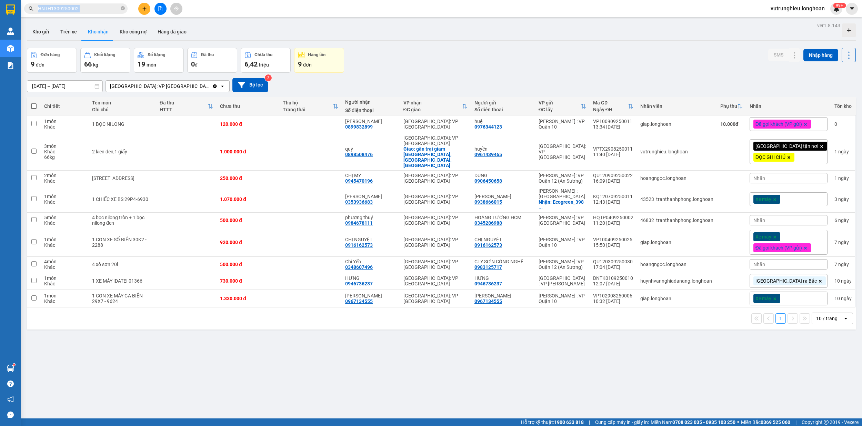
click at [98, 14] on div "Kết quả tìm kiếm ( 1 ) Bộ lọc Mã ĐH Trạng thái Món hàng Thu hộ Tổng cước Chưa c…" at bounding box center [67, 9] width 134 height 12
click at [58, 7] on input "HNTH1309250002" at bounding box center [78, 9] width 81 height 8
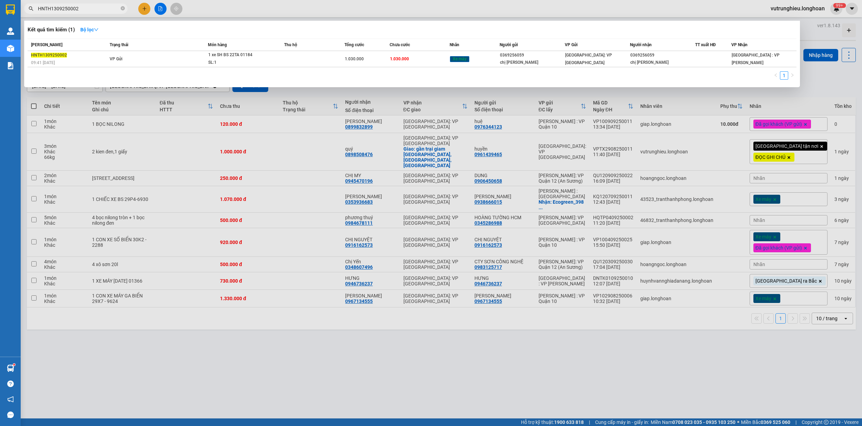
drag, startPoint x: 58, startPoint y: 7, endPoint x: 62, endPoint y: 4, distance: 5.2
click at [61, 6] on input "HNTH1309250002" at bounding box center [78, 9] width 81 height 8
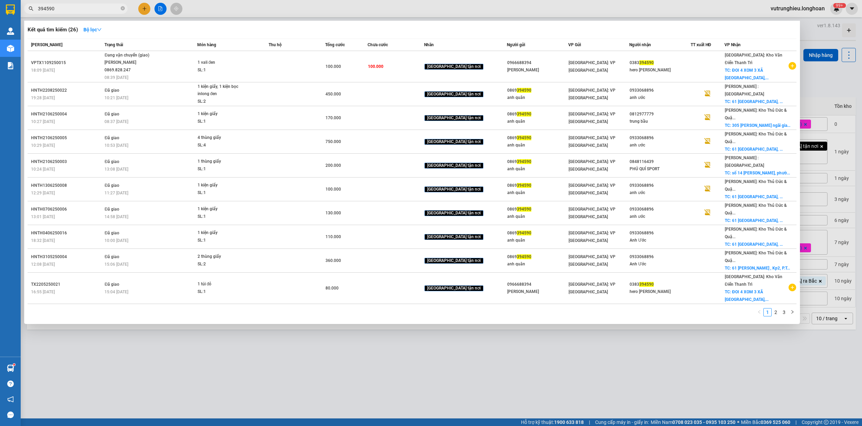
type input "394590"
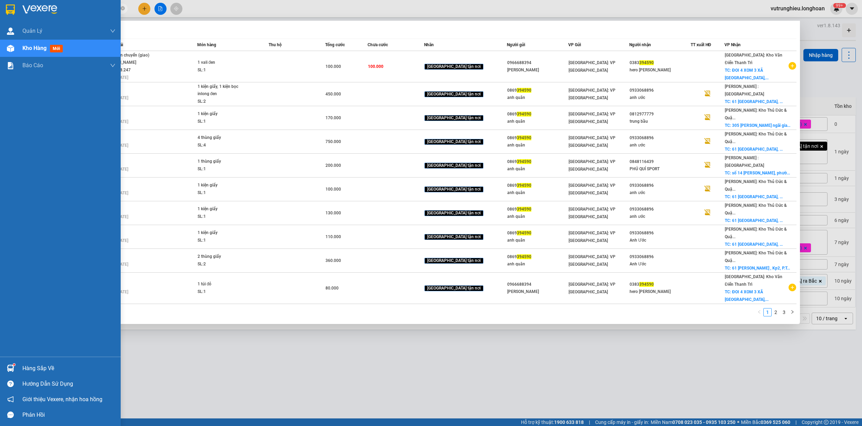
click at [3, 5] on div at bounding box center [60, 11] width 121 height 22
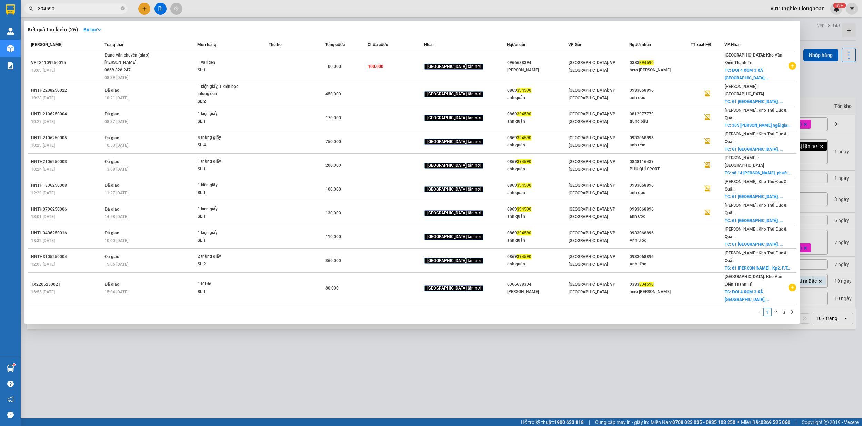
click at [254, 367] on div at bounding box center [431, 213] width 862 height 426
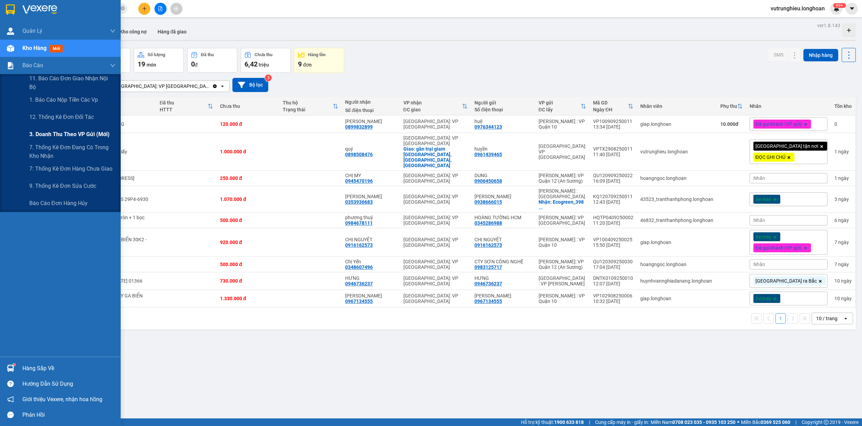
click at [62, 132] on span "3. Doanh Thu theo VP Gửi (mới)" at bounding box center [69, 134] width 80 height 9
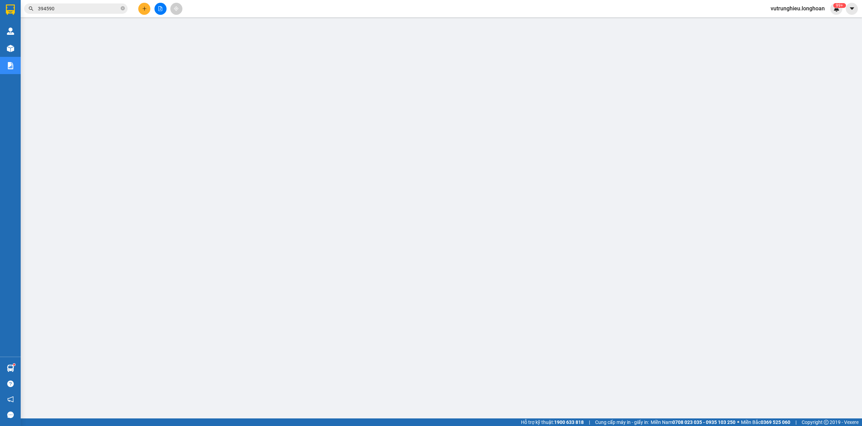
click at [93, 11] on input "394590" at bounding box center [78, 9] width 81 height 8
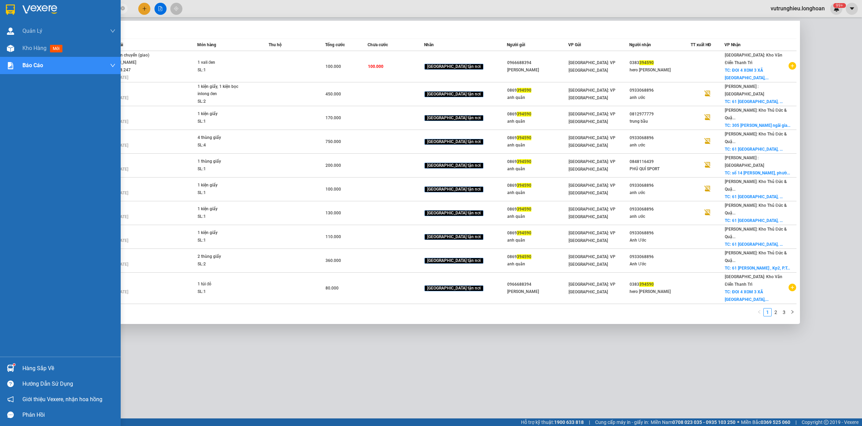
click at [8, 6] on img at bounding box center [10, 9] width 9 height 10
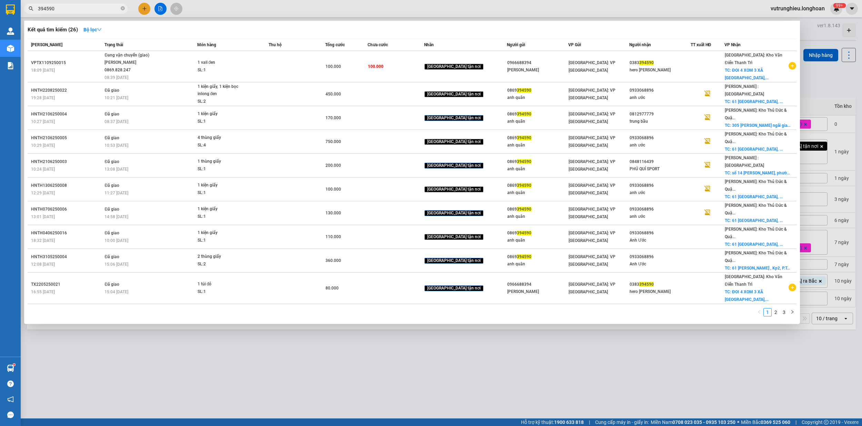
click at [484, 339] on div at bounding box center [431, 213] width 862 height 426
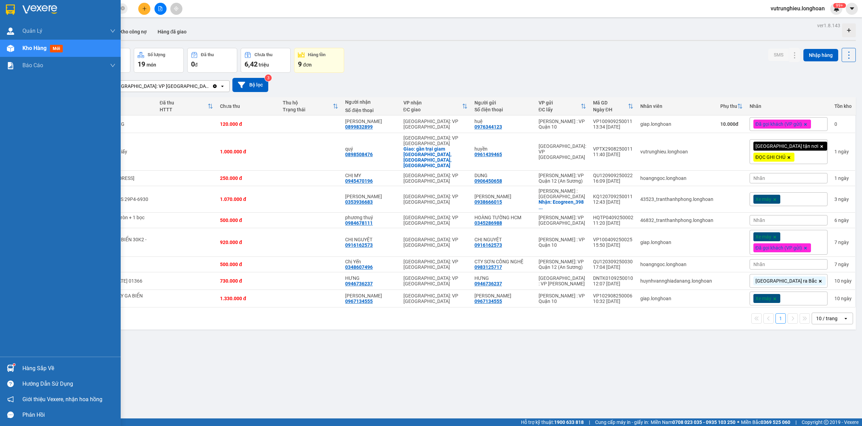
click at [17, 12] on div at bounding box center [60, 11] width 121 height 22
